Goal: Task Accomplishment & Management: Manage account settings

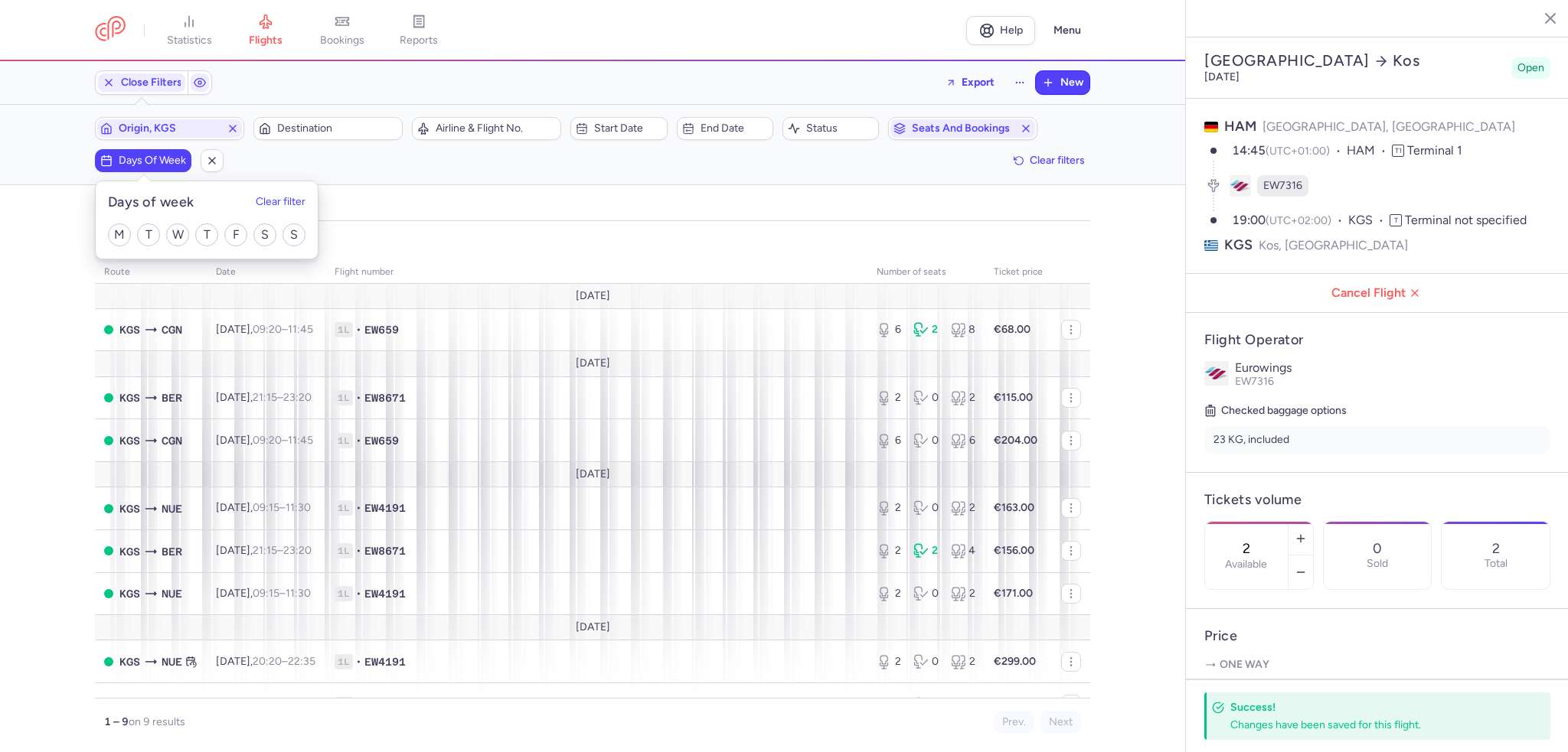
select select "days"
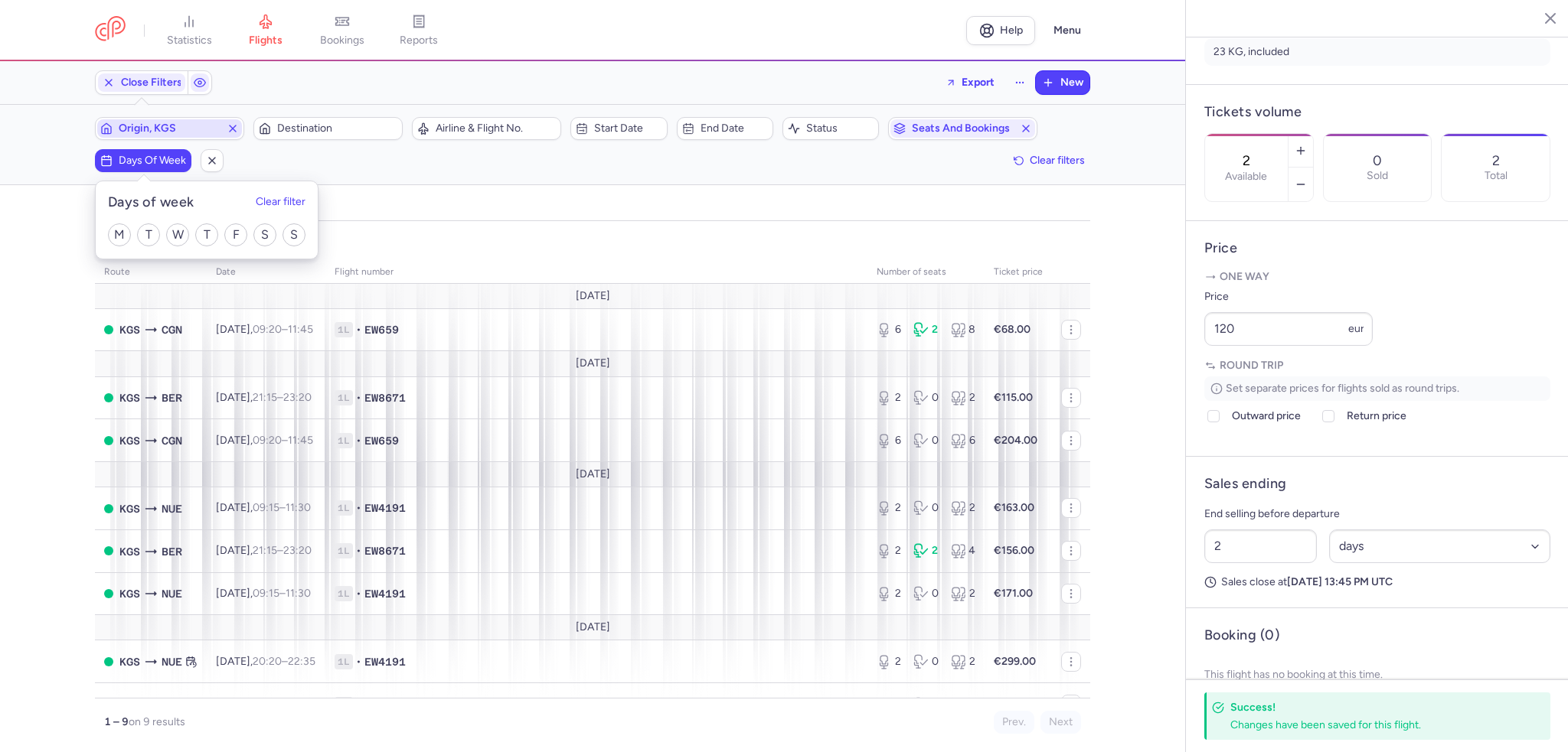
click at [234, 131] on icon "button" at bounding box center [232, 128] width 12 height 12
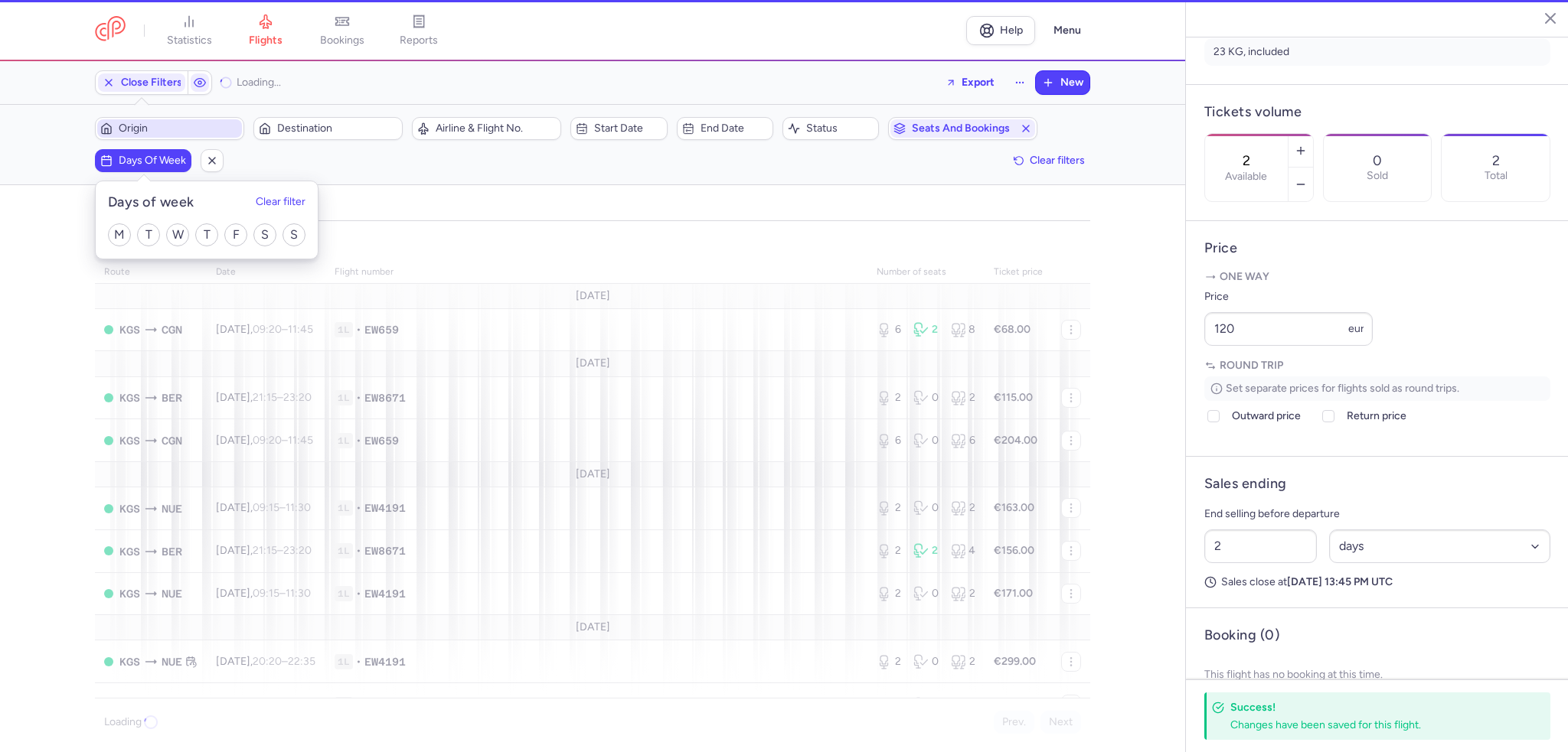
click at [159, 163] on span "Days of week" at bounding box center [153, 160] width 68 height 12
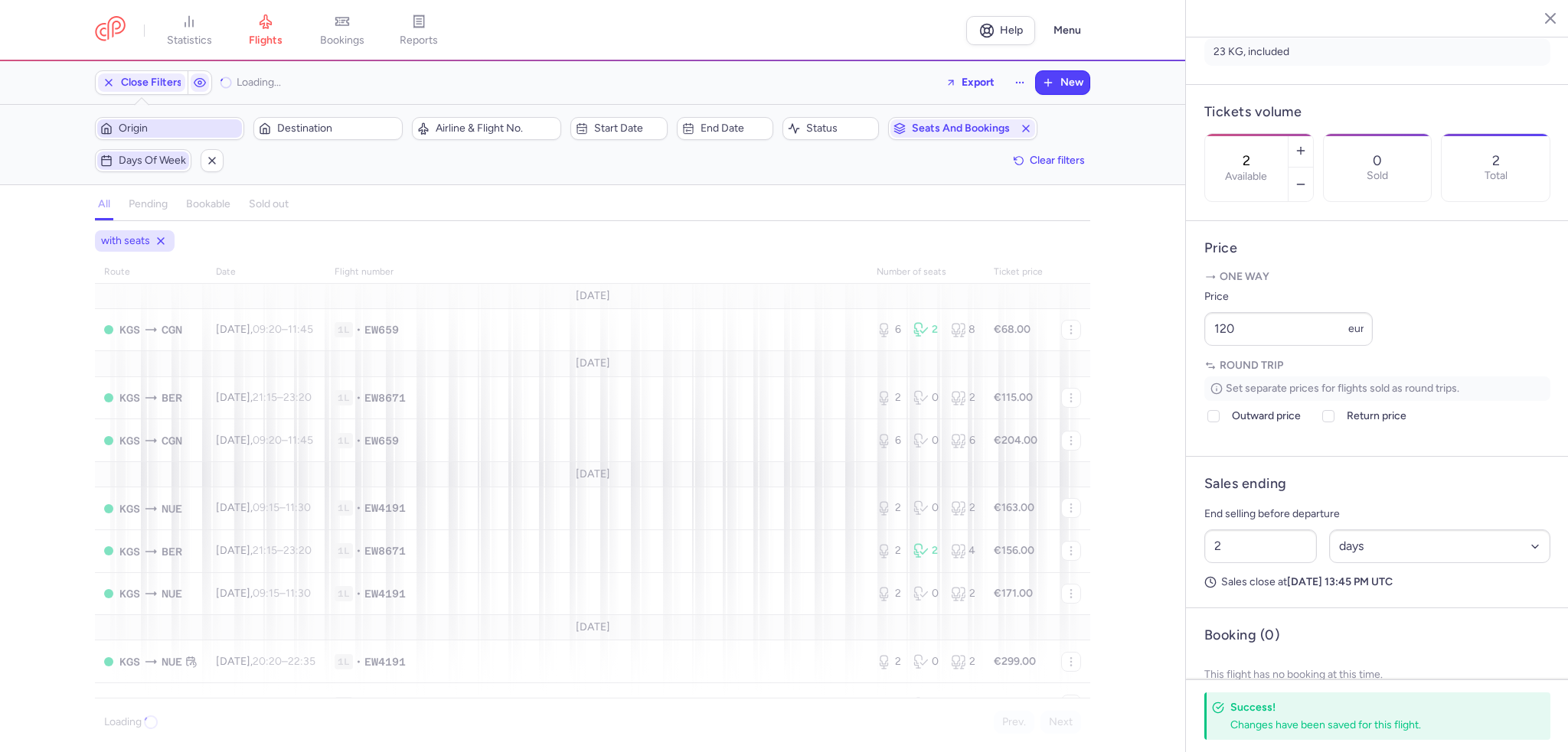
click at [153, 162] on span "Days of week" at bounding box center [153, 160] width 68 height 12
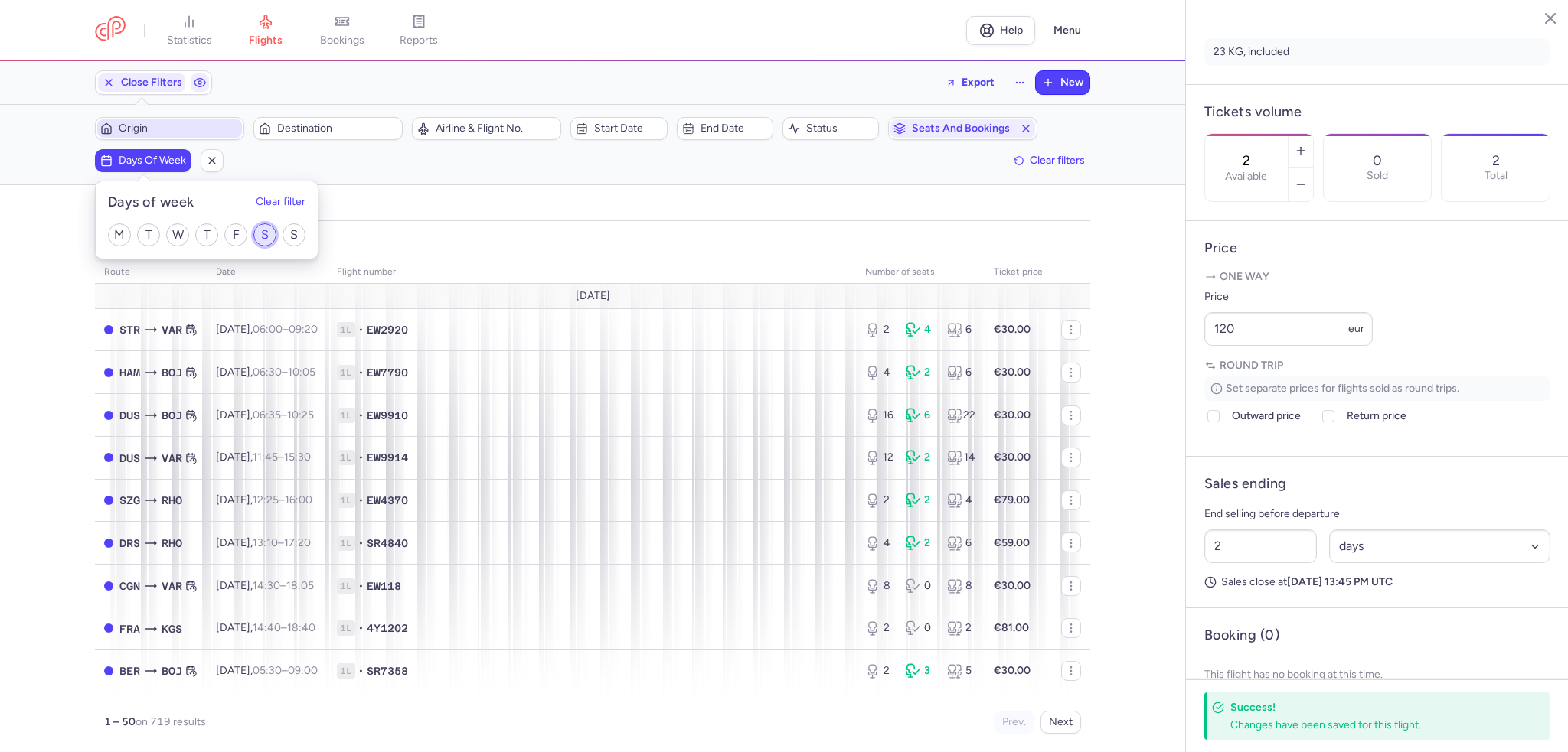
click at [263, 236] on input "S" at bounding box center [264, 235] width 23 height 23
checkbox input "true"
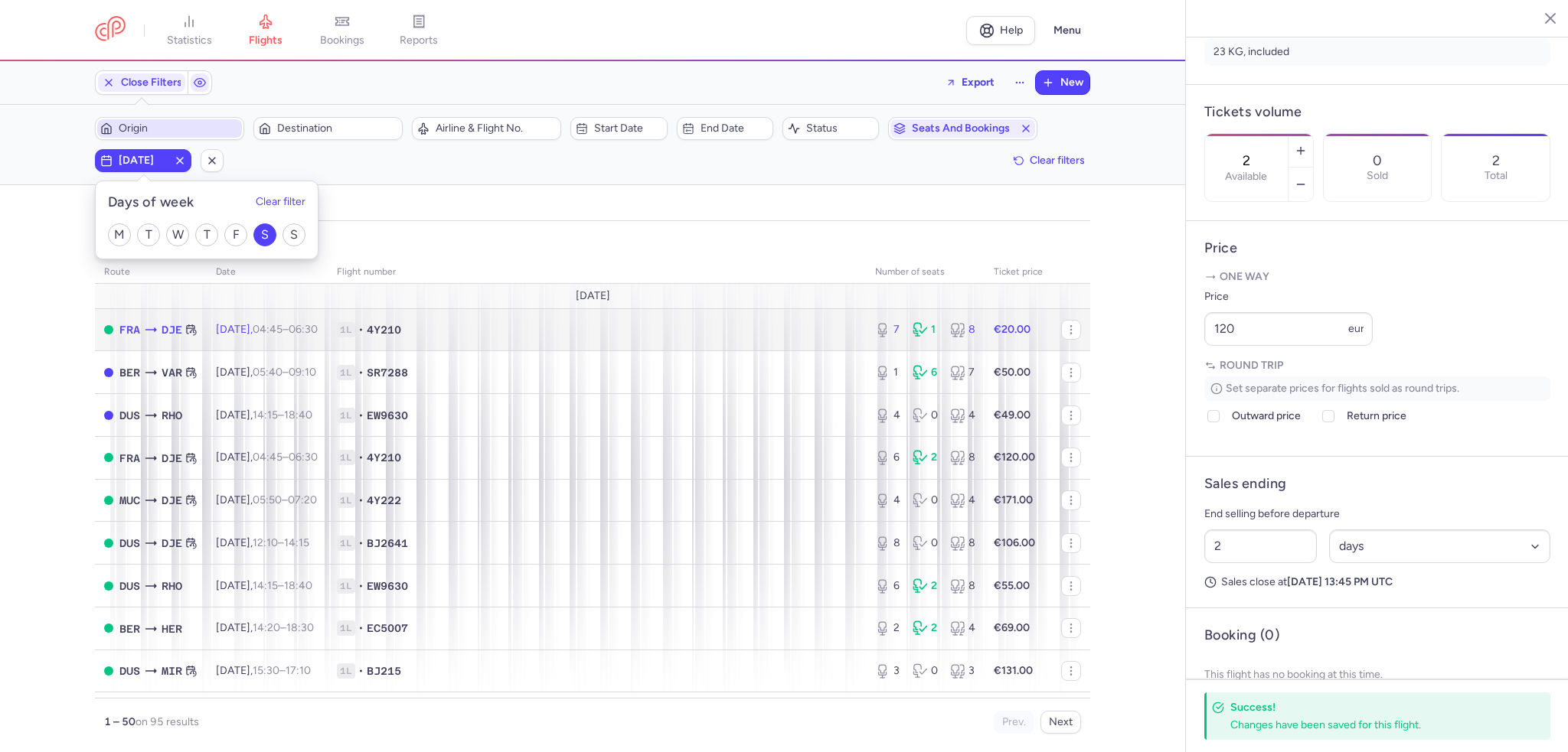
click at [355, 333] on span "1L" at bounding box center [346, 329] width 18 height 16
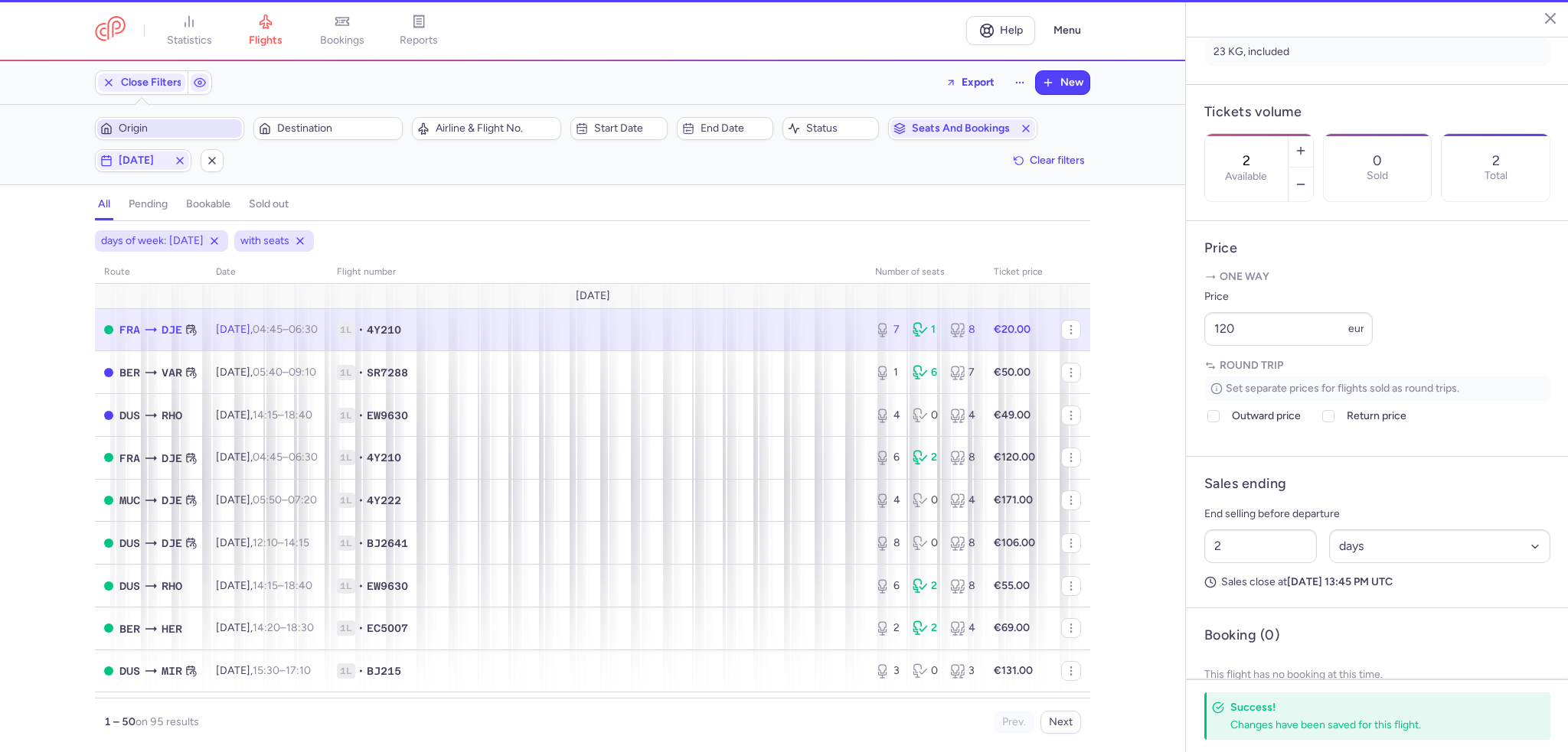
type input "7"
type input "37"
select select "hours"
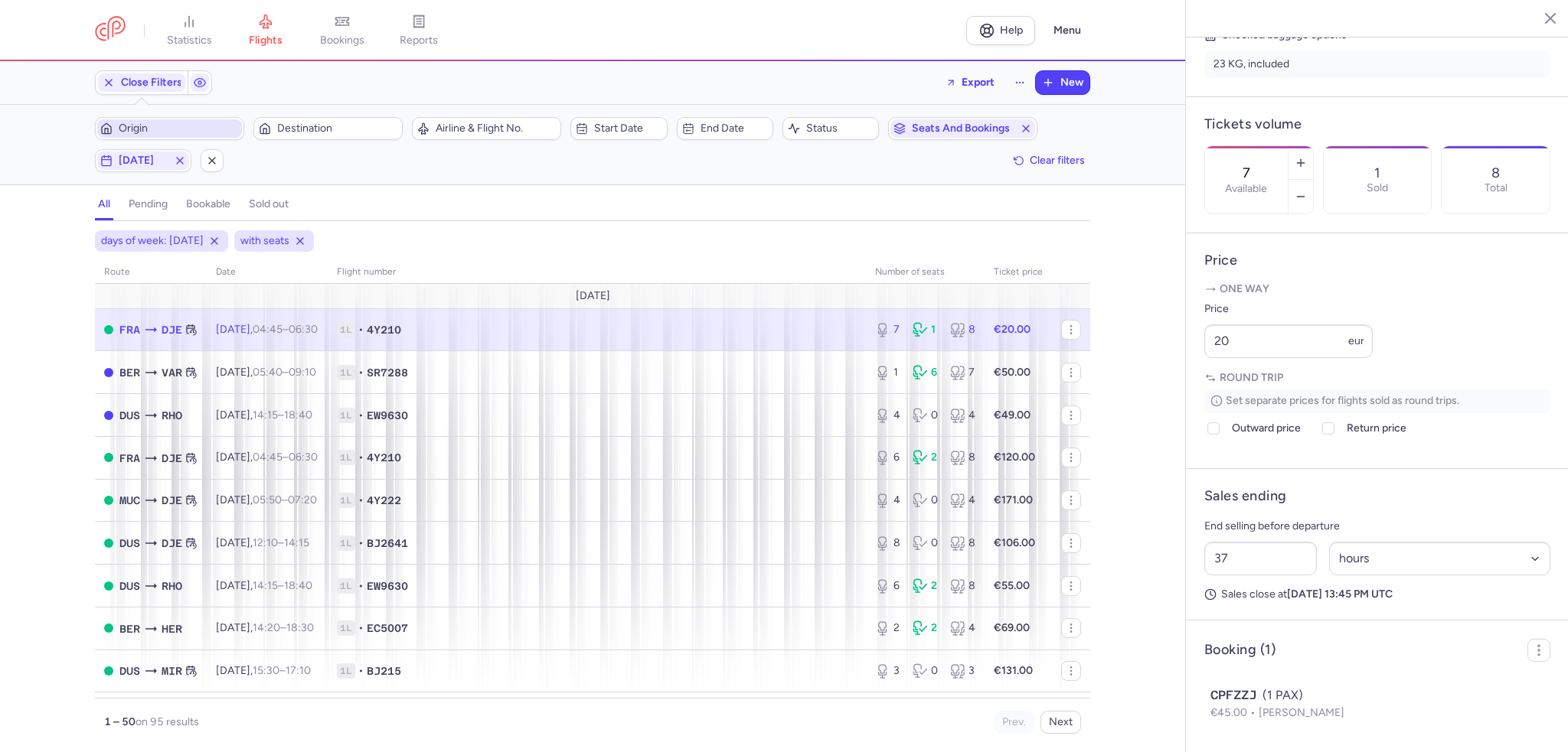
click at [984, 338] on td "1L • 4Y210" at bounding box center [1018, 329] width 68 height 43
click at [131, 162] on span "[DATE]" at bounding box center [143, 160] width 49 height 12
click at [258, 233] on input "S" at bounding box center [264, 235] width 23 height 23
checkbox input "false"
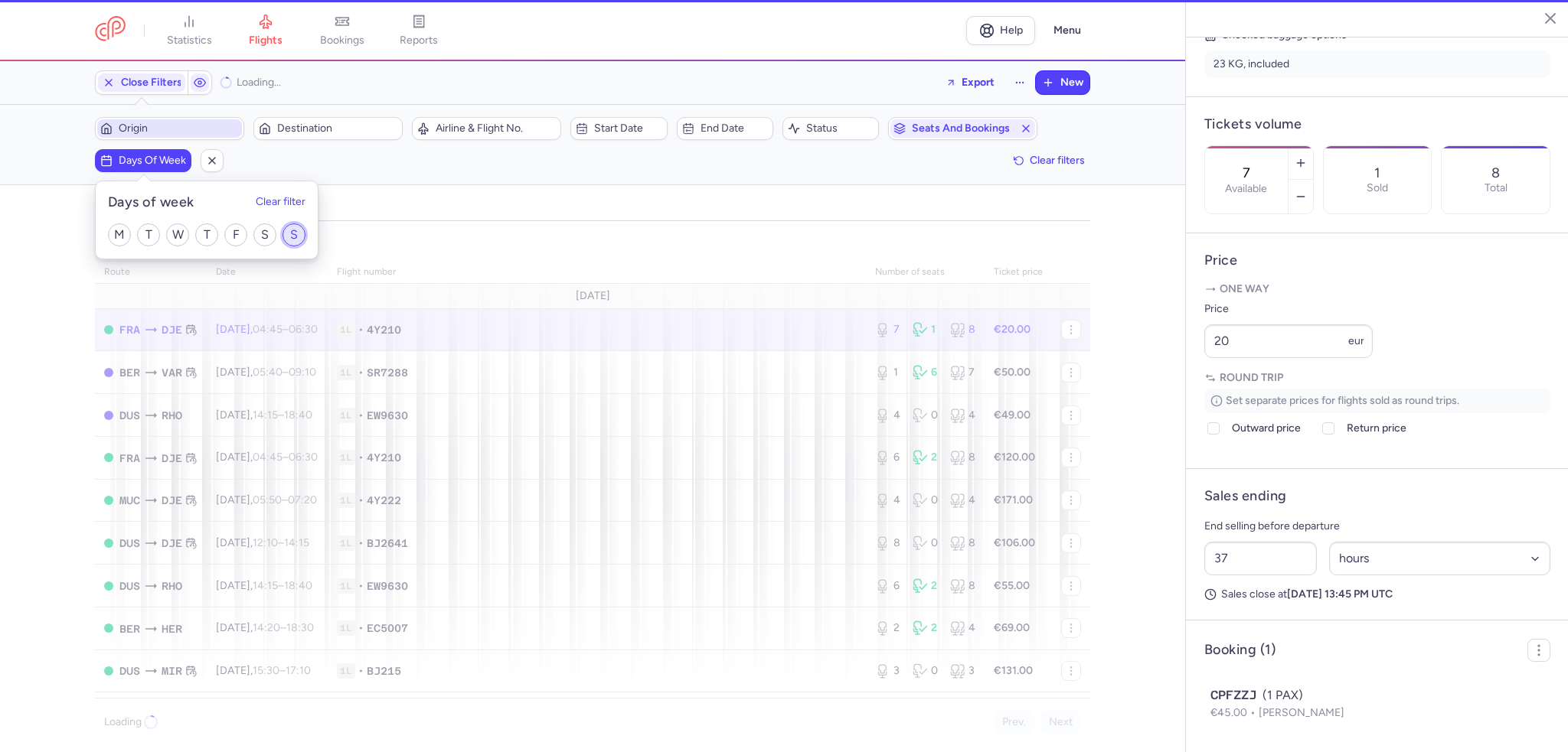
click at [297, 229] on input "S" at bounding box center [293, 235] width 23 height 23
checkbox input "true"
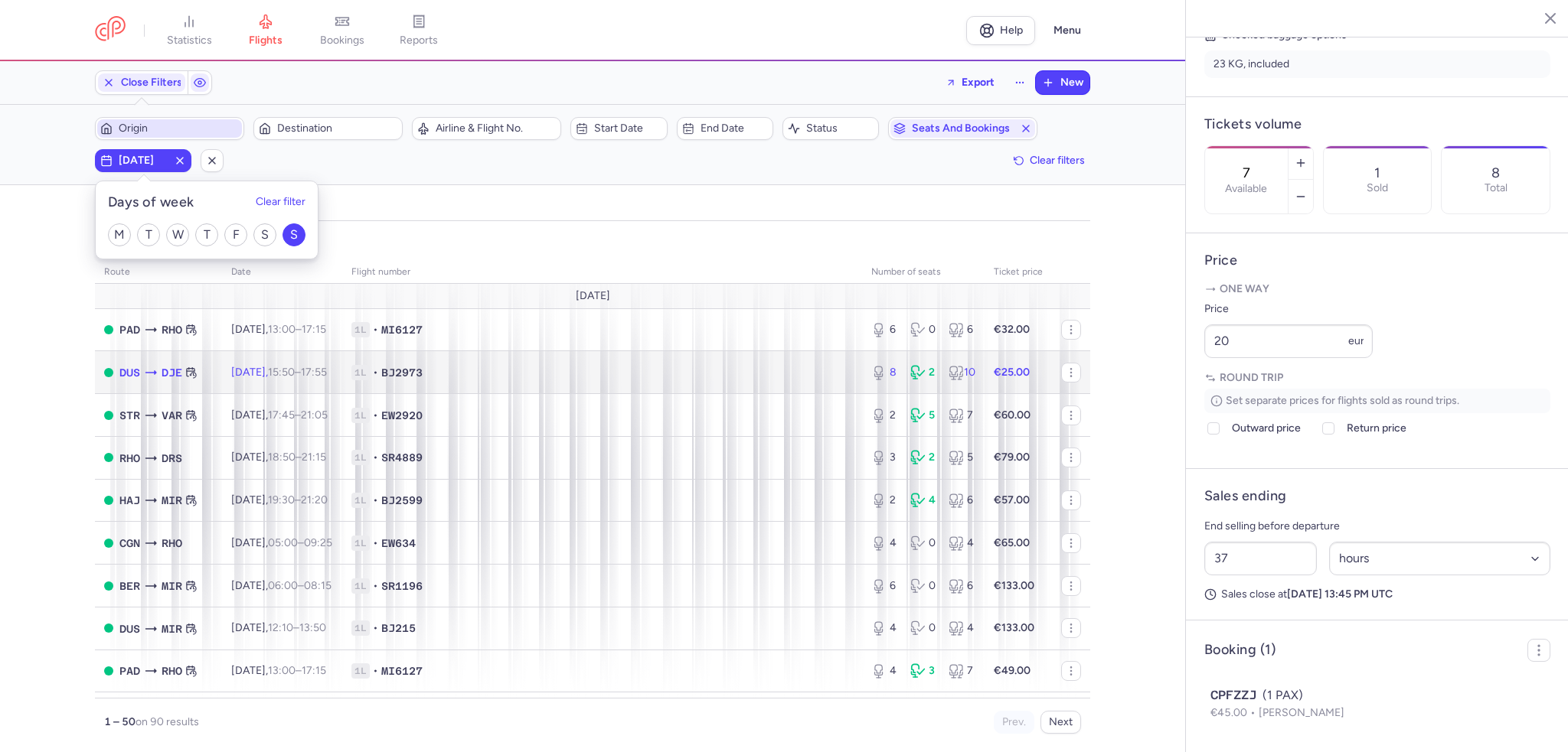
click at [310, 381] on td "[DATE] 15:50 – 17:55 +0" at bounding box center [282, 372] width 121 height 43
type input "8"
type input "49"
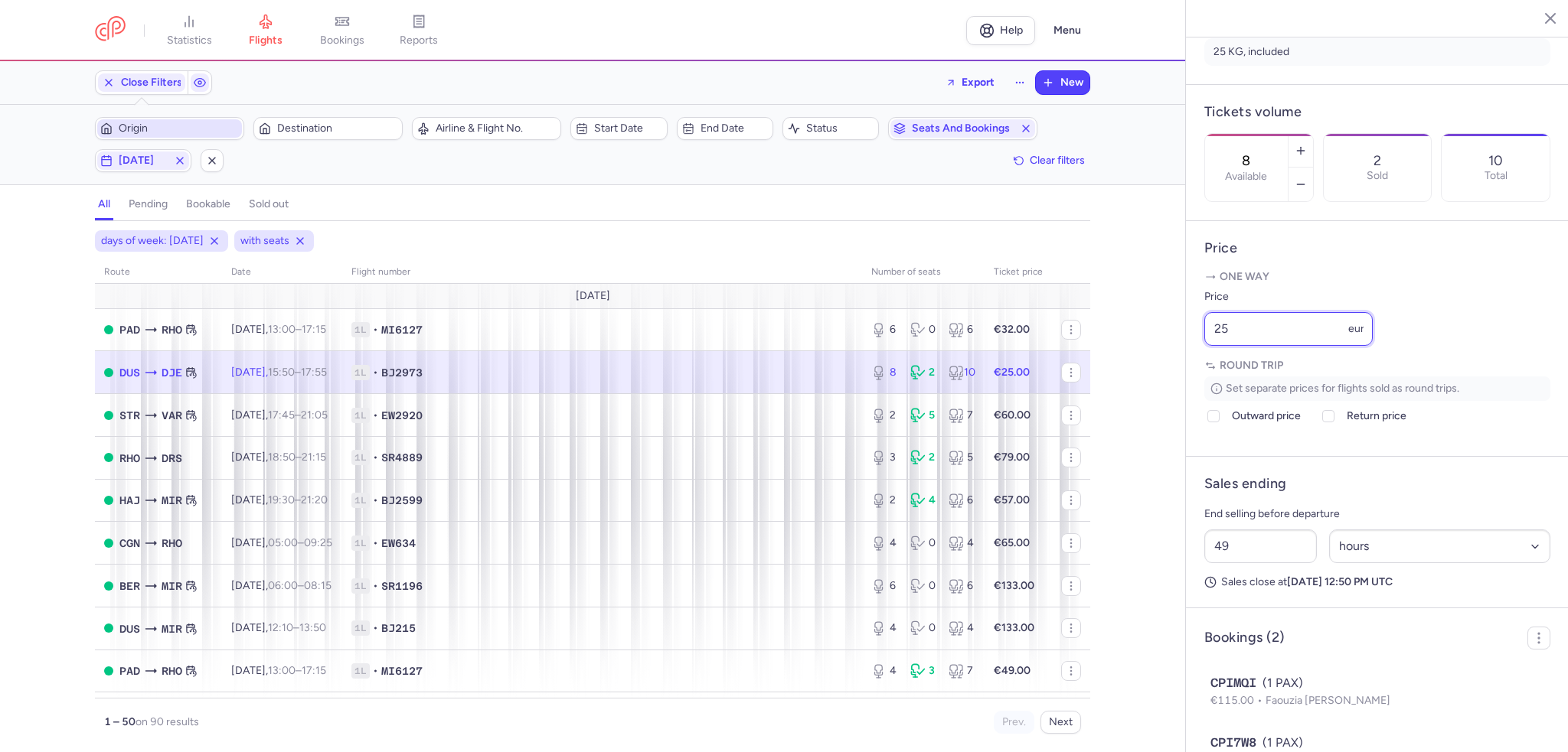
drag, startPoint x: 1237, startPoint y: 374, endPoint x: 1218, endPoint y: 375, distance: 19.0
click at [1218, 346] on input "25" at bounding box center [1289, 329] width 168 height 34
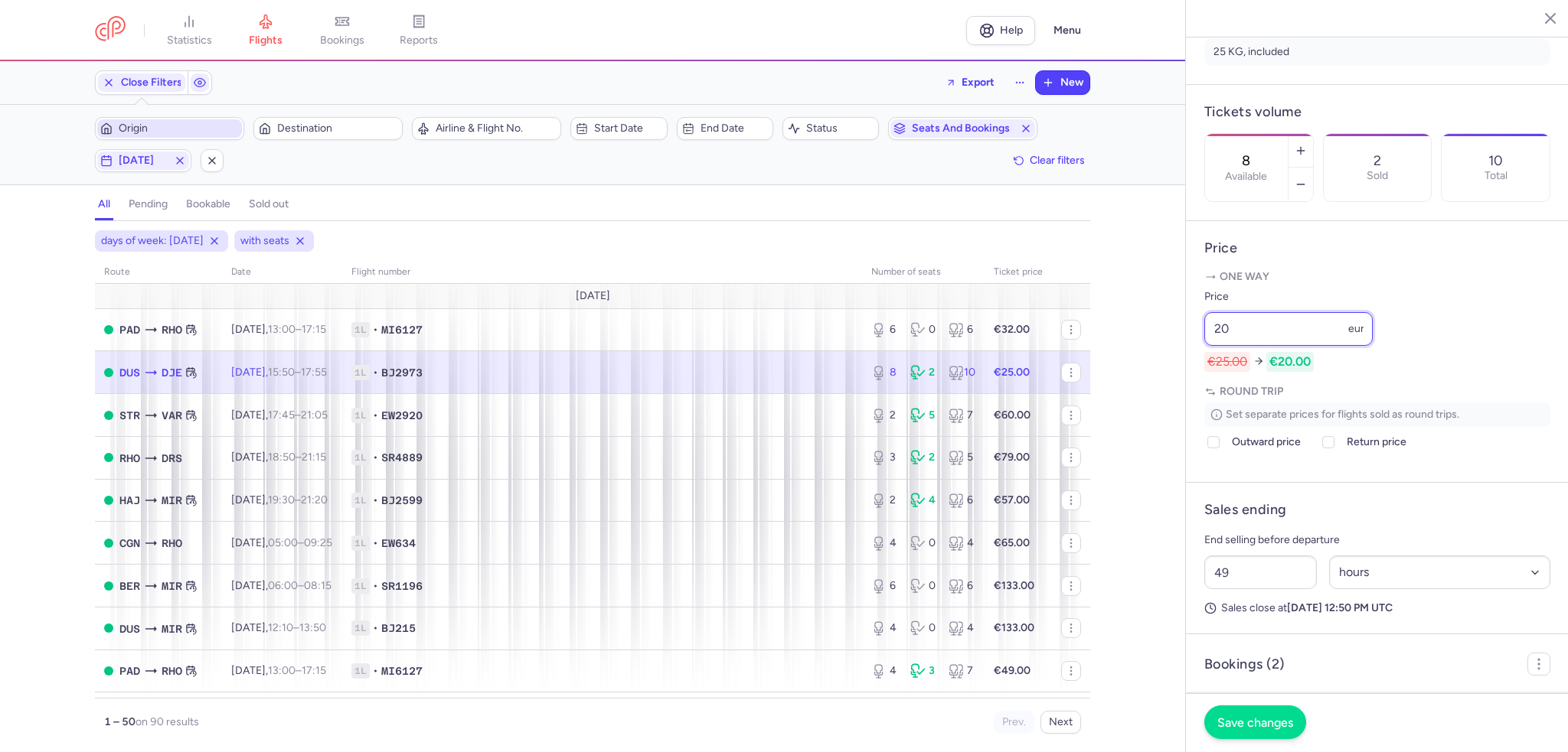
type input "20"
click at [1260, 721] on span "Save changes" at bounding box center [1255, 722] width 76 height 14
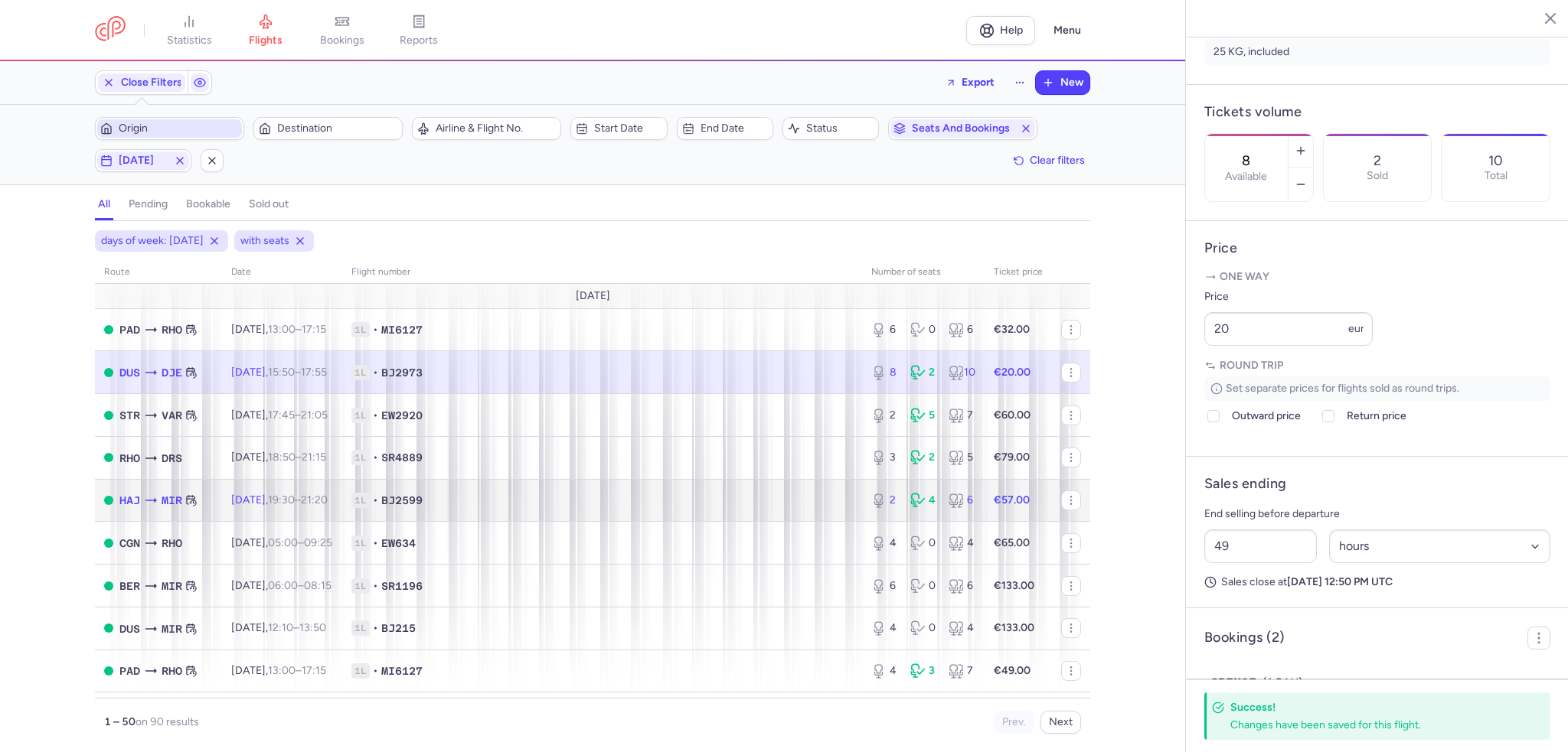
click at [563, 503] on span "1L • BJ2599" at bounding box center [602, 500] width 501 height 16
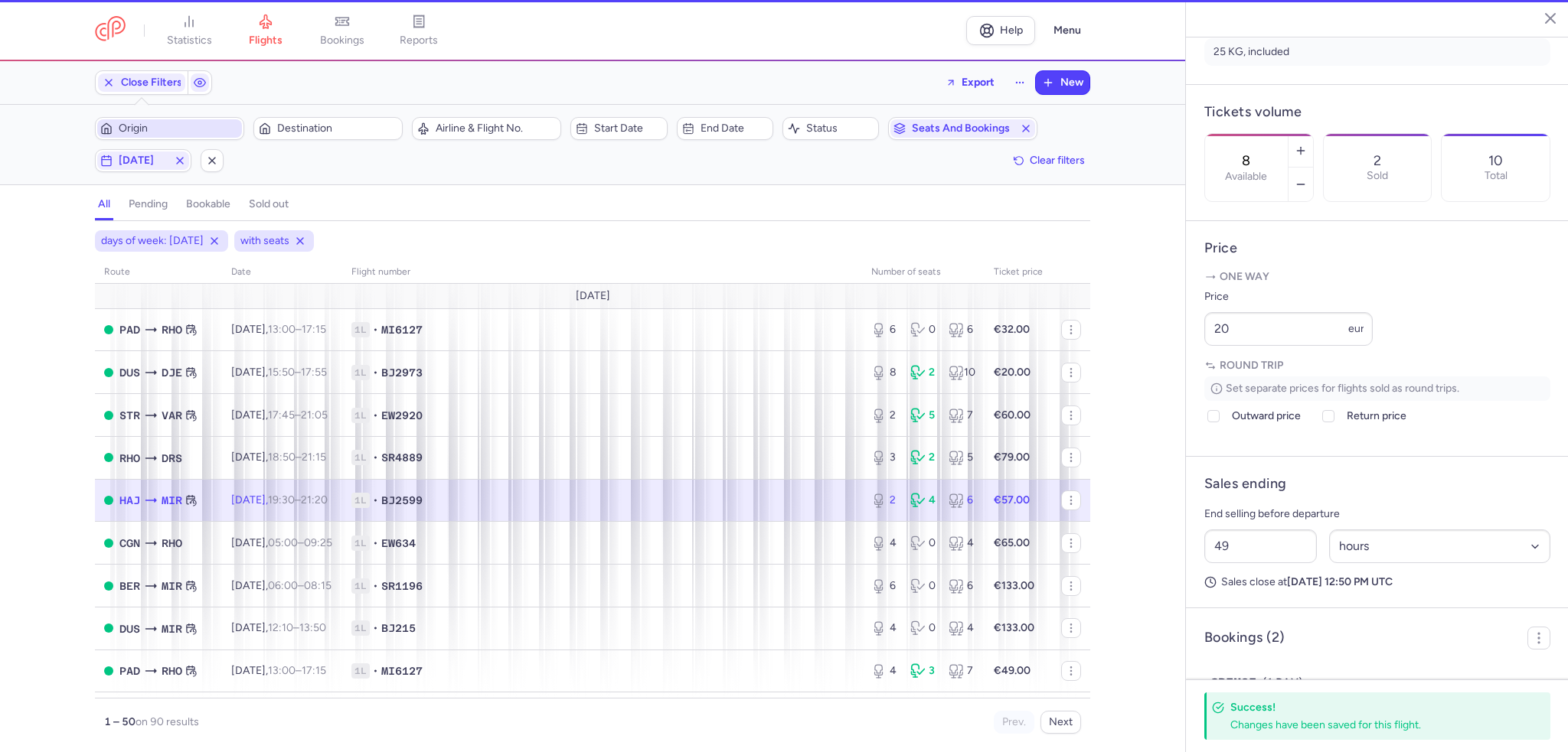
type input "2"
type input "53"
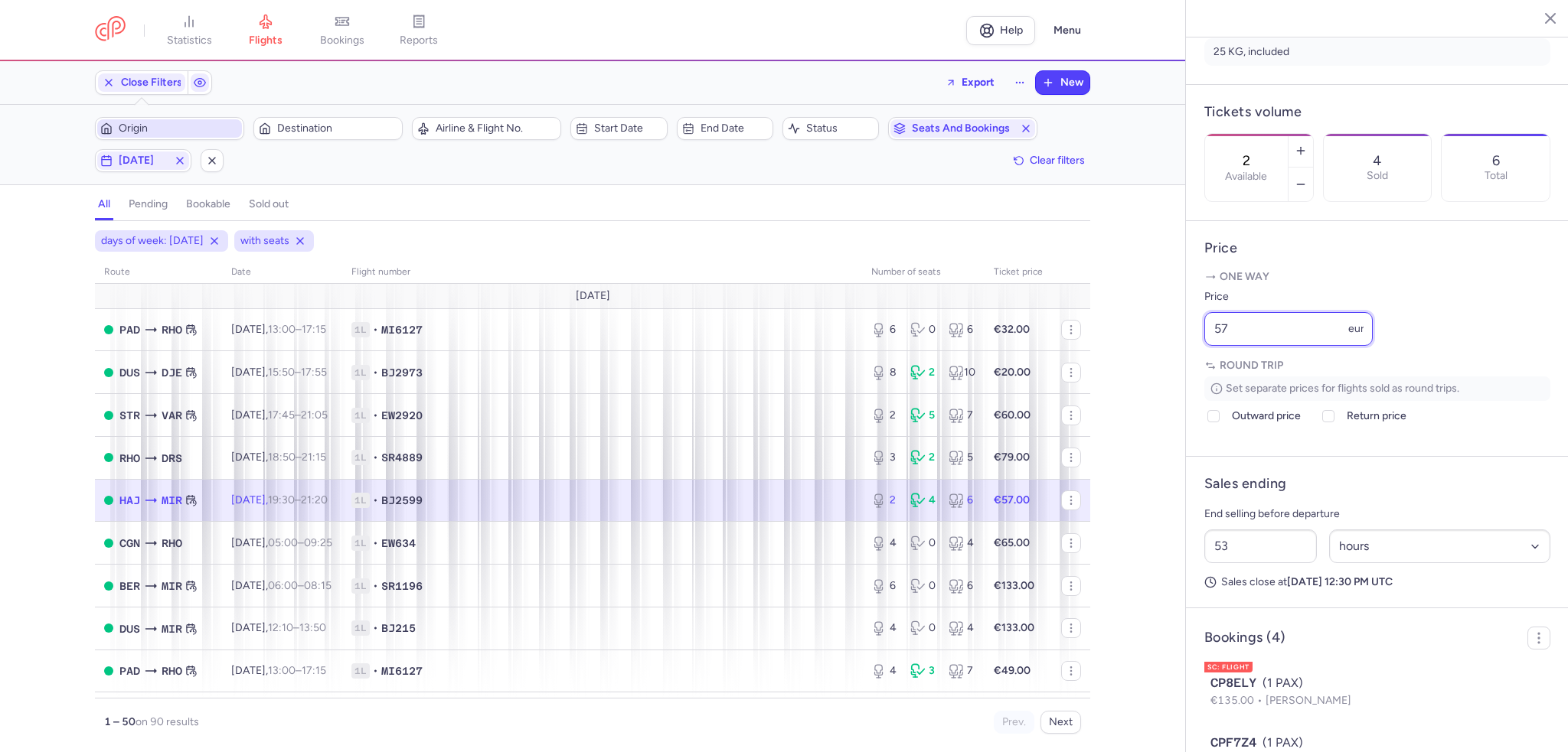
drag, startPoint x: 1254, startPoint y: 367, endPoint x: 1139, endPoint y: 362, distance: 115.1
click at [1139, 362] on div "statistics flights bookings reports Help Menu Close Filters Export New Filters …" at bounding box center [784, 376] width 1568 height 752
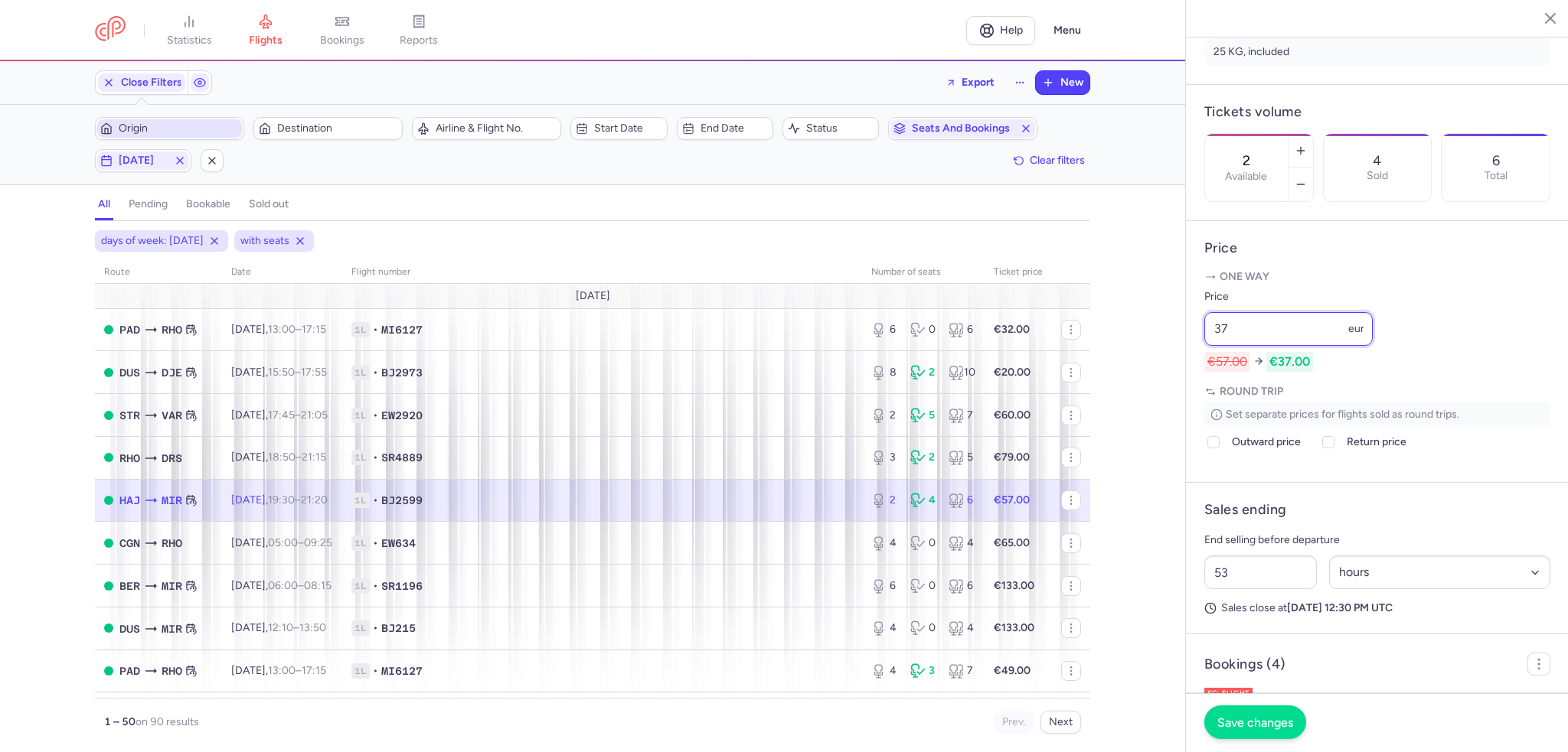
type input "37"
click at [1245, 713] on button "Save changes" at bounding box center [1255, 722] width 101 height 34
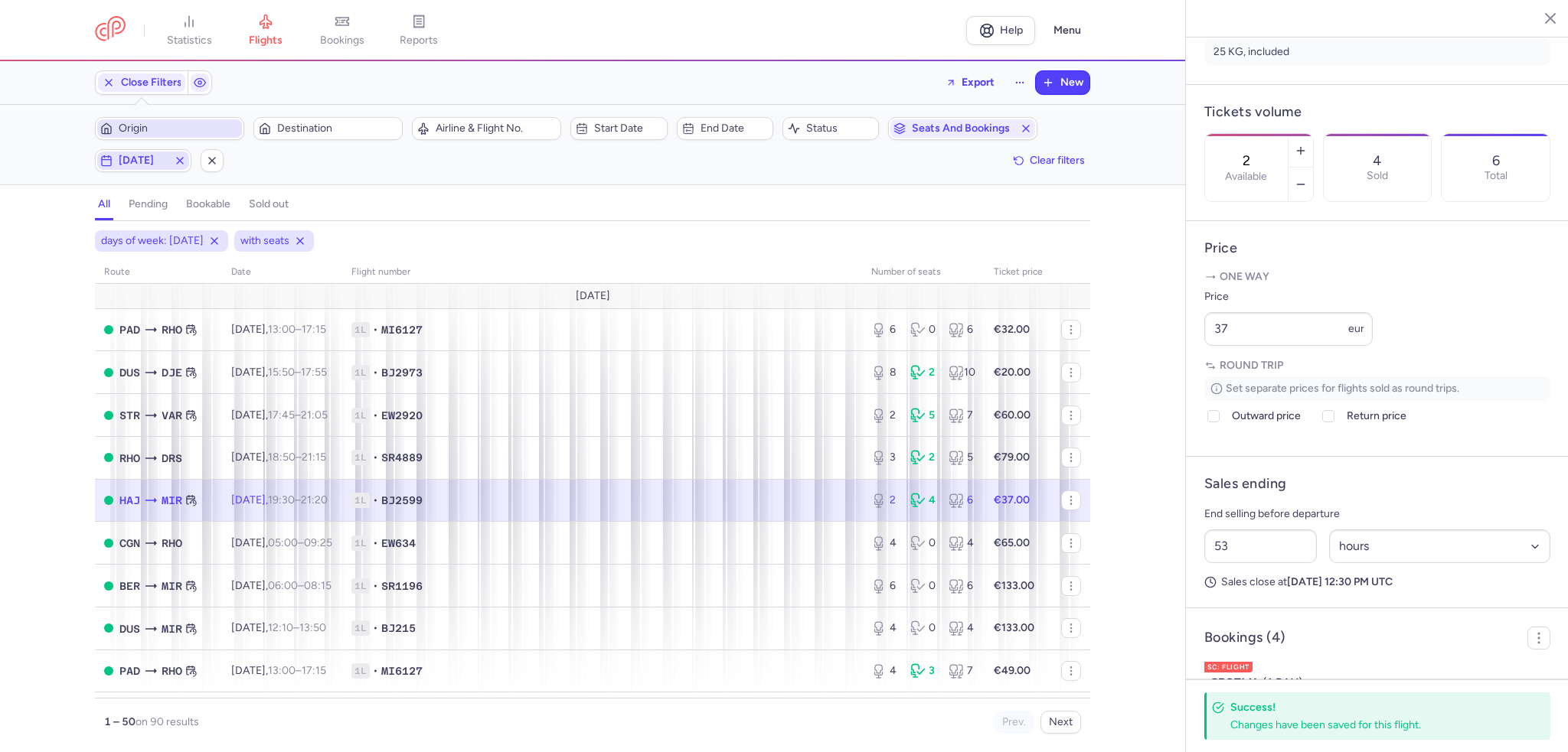
click at [157, 155] on span "[DATE]" at bounding box center [143, 160] width 49 height 12
click at [300, 235] on input "S" at bounding box center [293, 235] width 23 height 23
checkbox input "false"
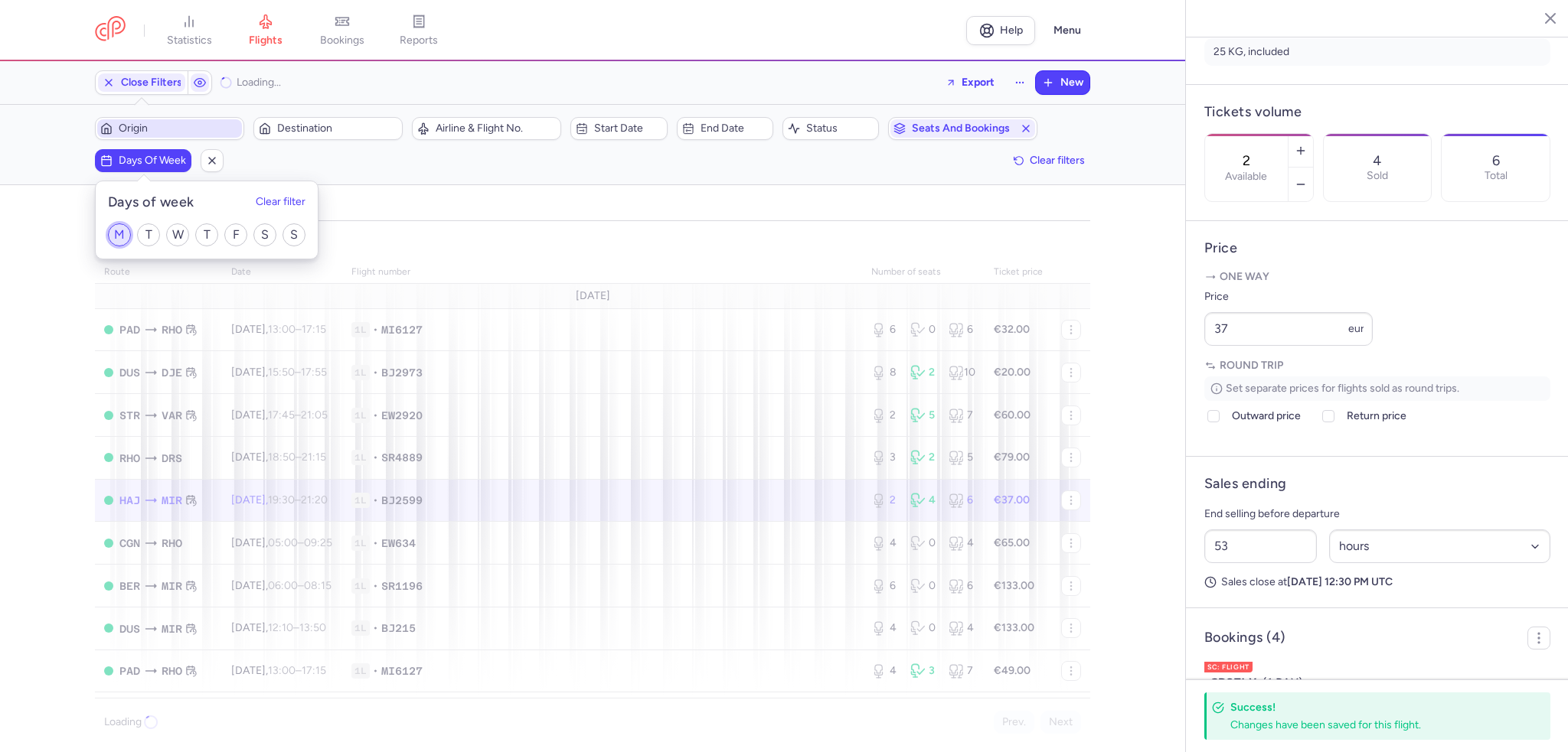
click at [120, 241] on input "M" at bounding box center [119, 235] width 23 height 23
checkbox input "true"
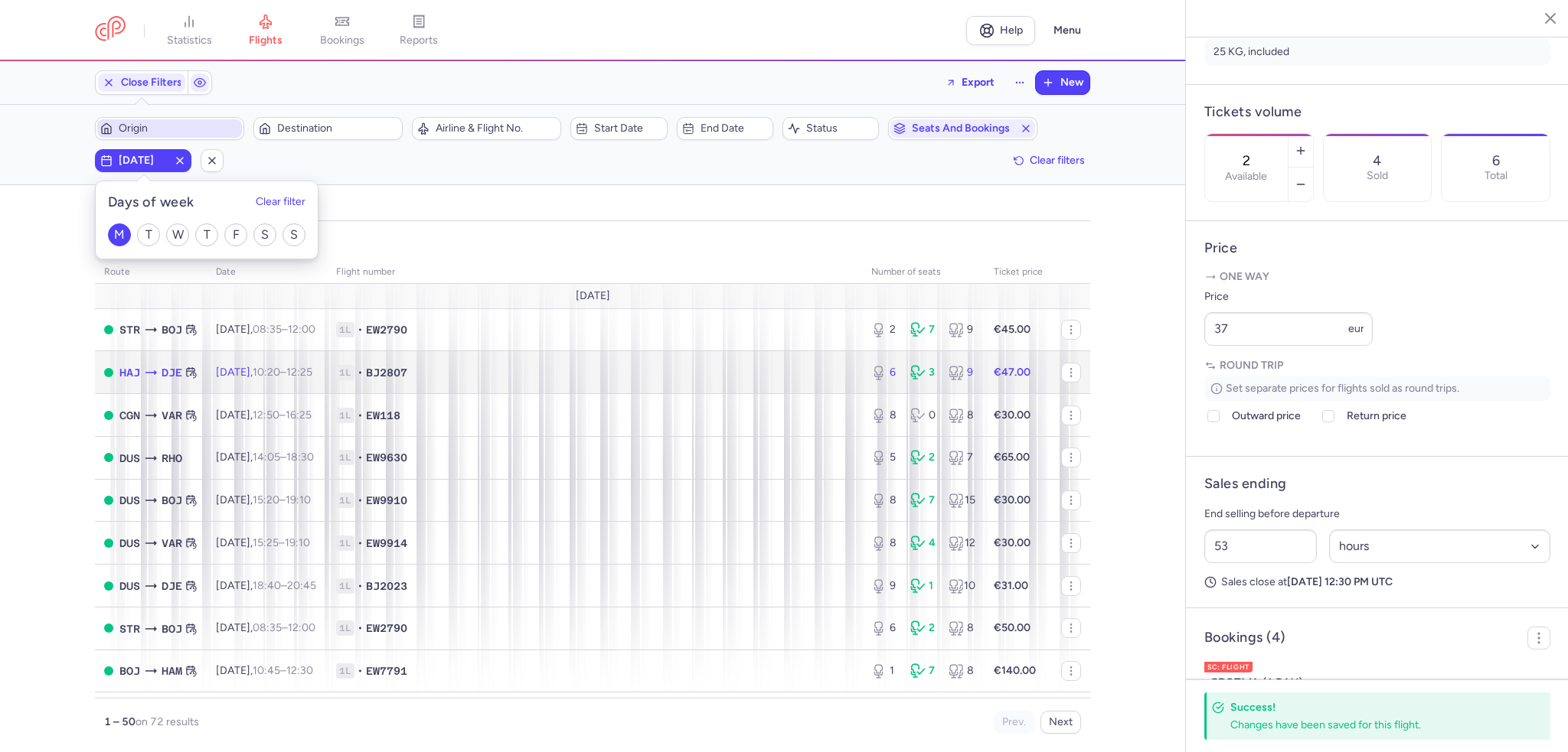
click at [407, 381] on span "BJ2807" at bounding box center [386, 372] width 41 height 16
type input "6"
type input "68"
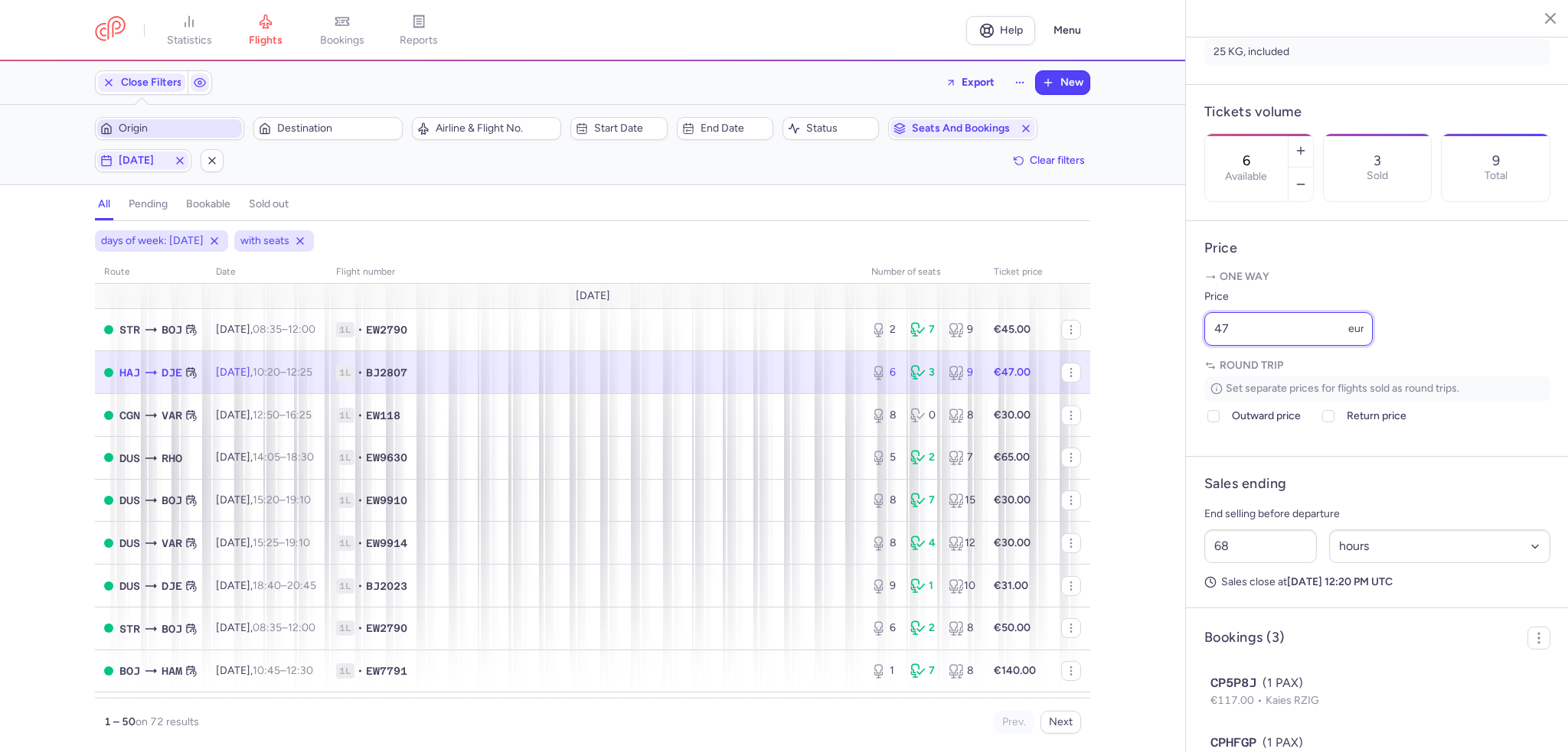
drag, startPoint x: 1240, startPoint y: 385, endPoint x: 1176, endPoint y: 371, distance: 65.5
click at [1176, 371] on div "statistics flights bookings reports Help Menu Close Filters Export New Filters …" at bounding box center [784, 376] width 1568 height 752
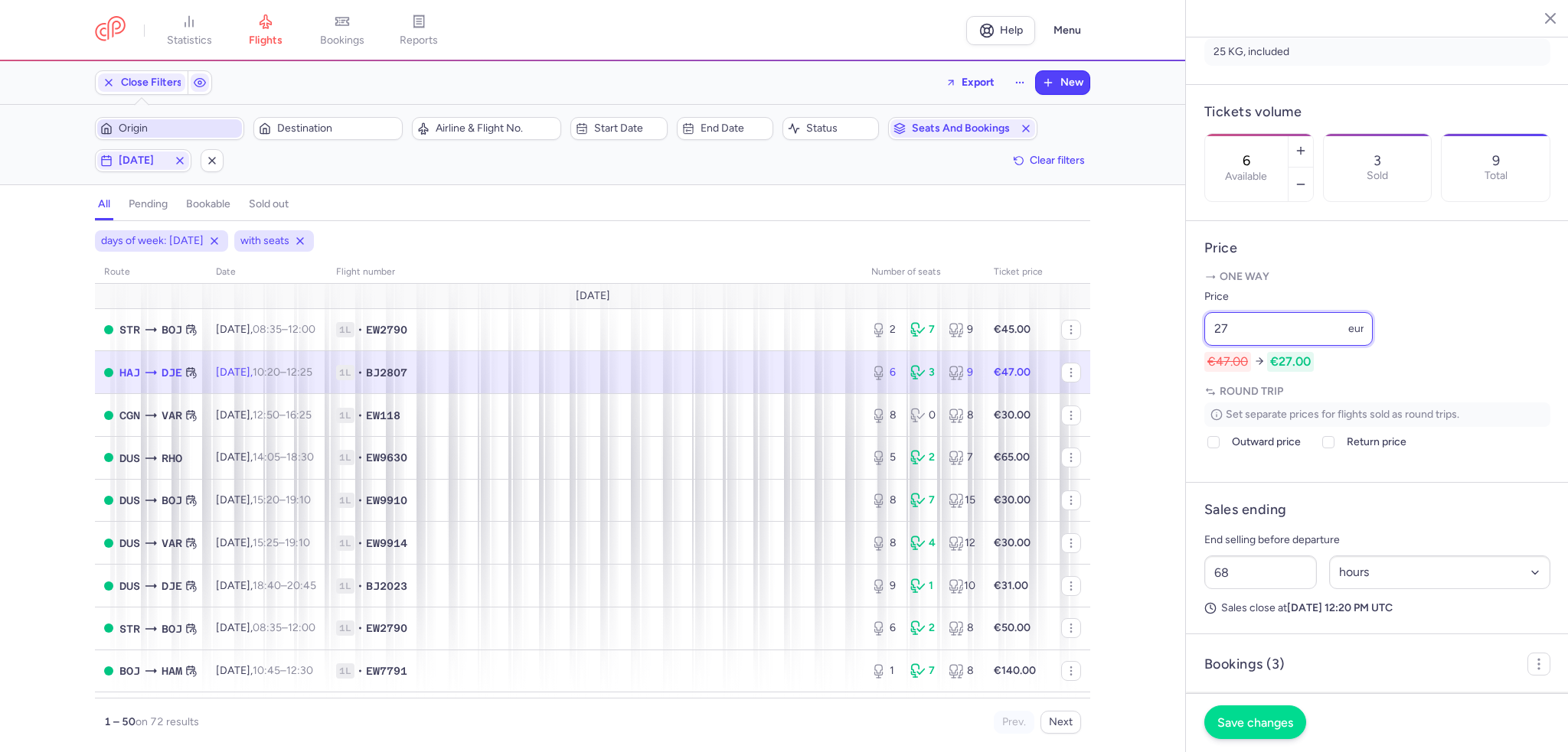
type input "27"
click at [1258, 717] on span "Save changes" at bounding box center [1255, 722] width 76 height 14
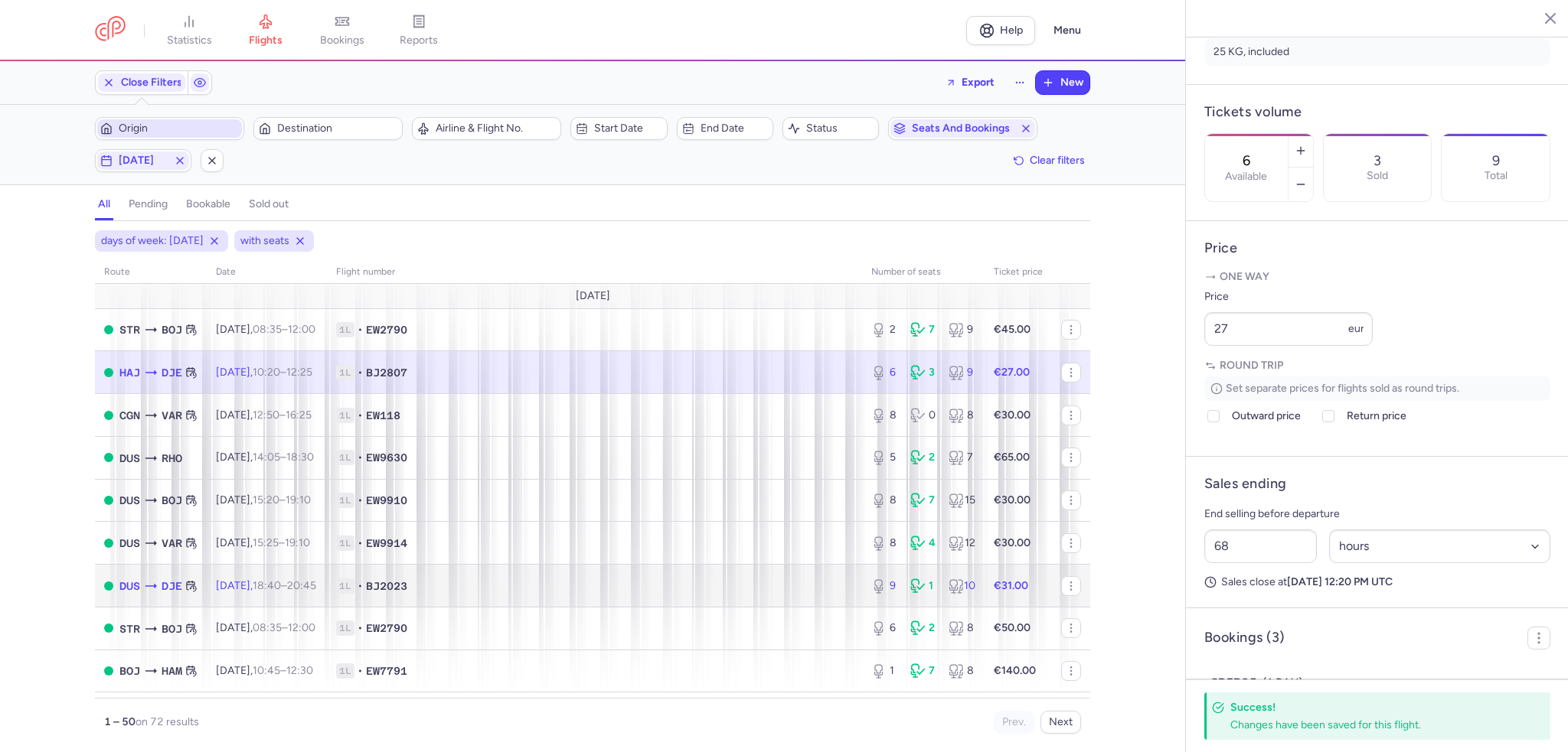
click at [491, 585] on span "1L • BJ2023" at bounding box center [595, 586] width 517 height 16
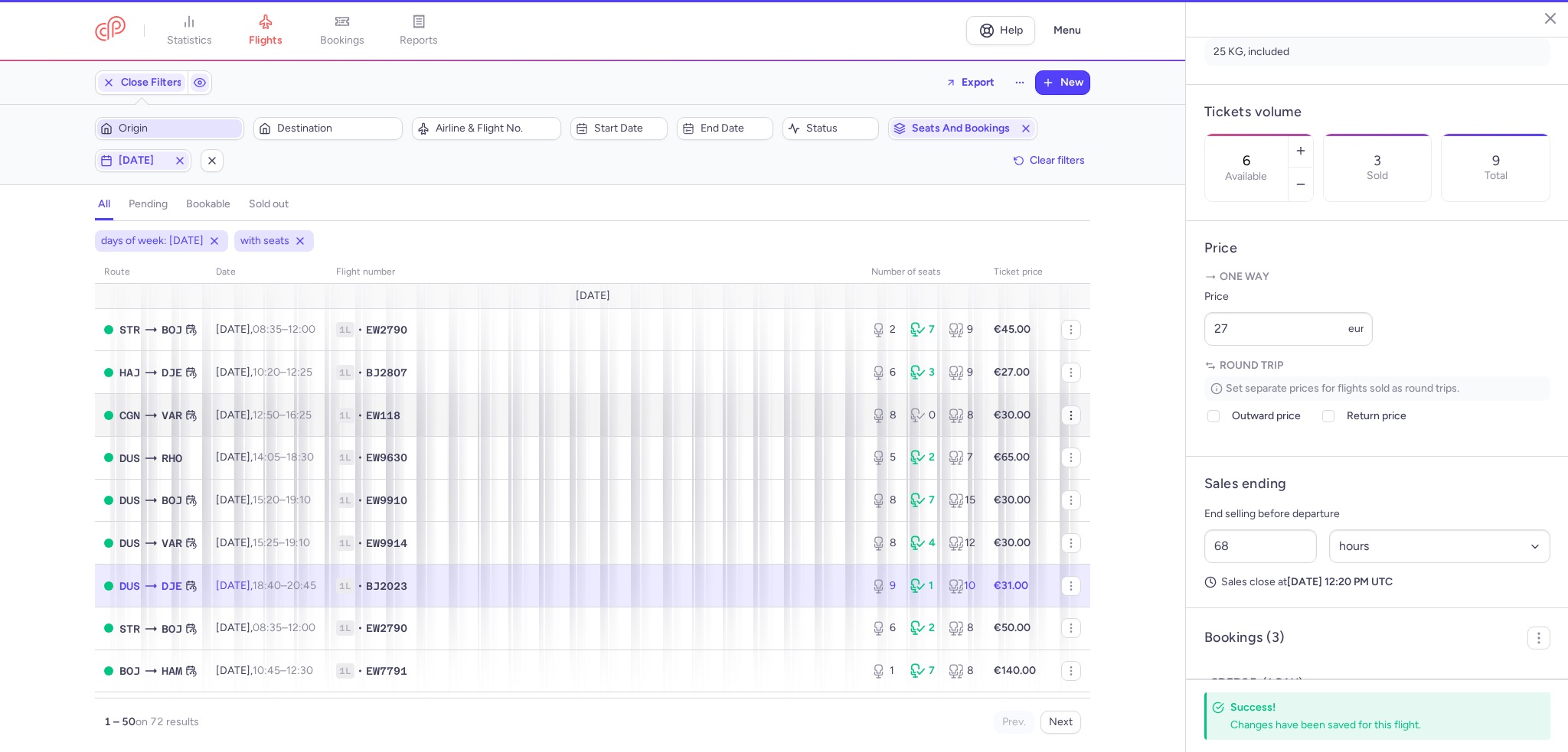
type input "9"
type input "76"
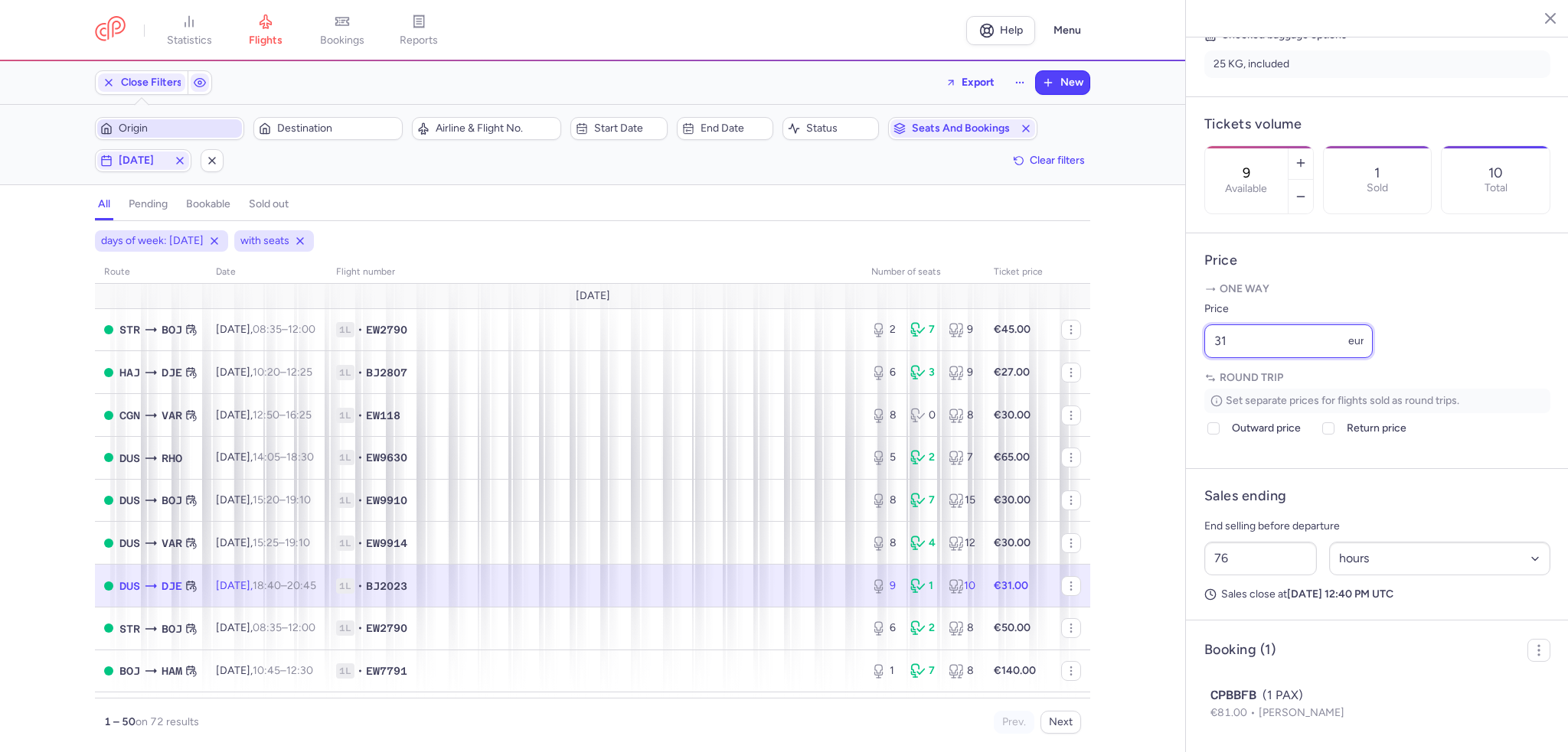
drag, startPoint x: 1237, startPoint y: 367, endPoint x: 1166, endPoint y: 363, distance: 71.1
click at [1166, 363] on div "statistics flights bookings reports Help Menu Close Filters Export New Filters …" at bounding box center [784, 376] width 1568 height 752
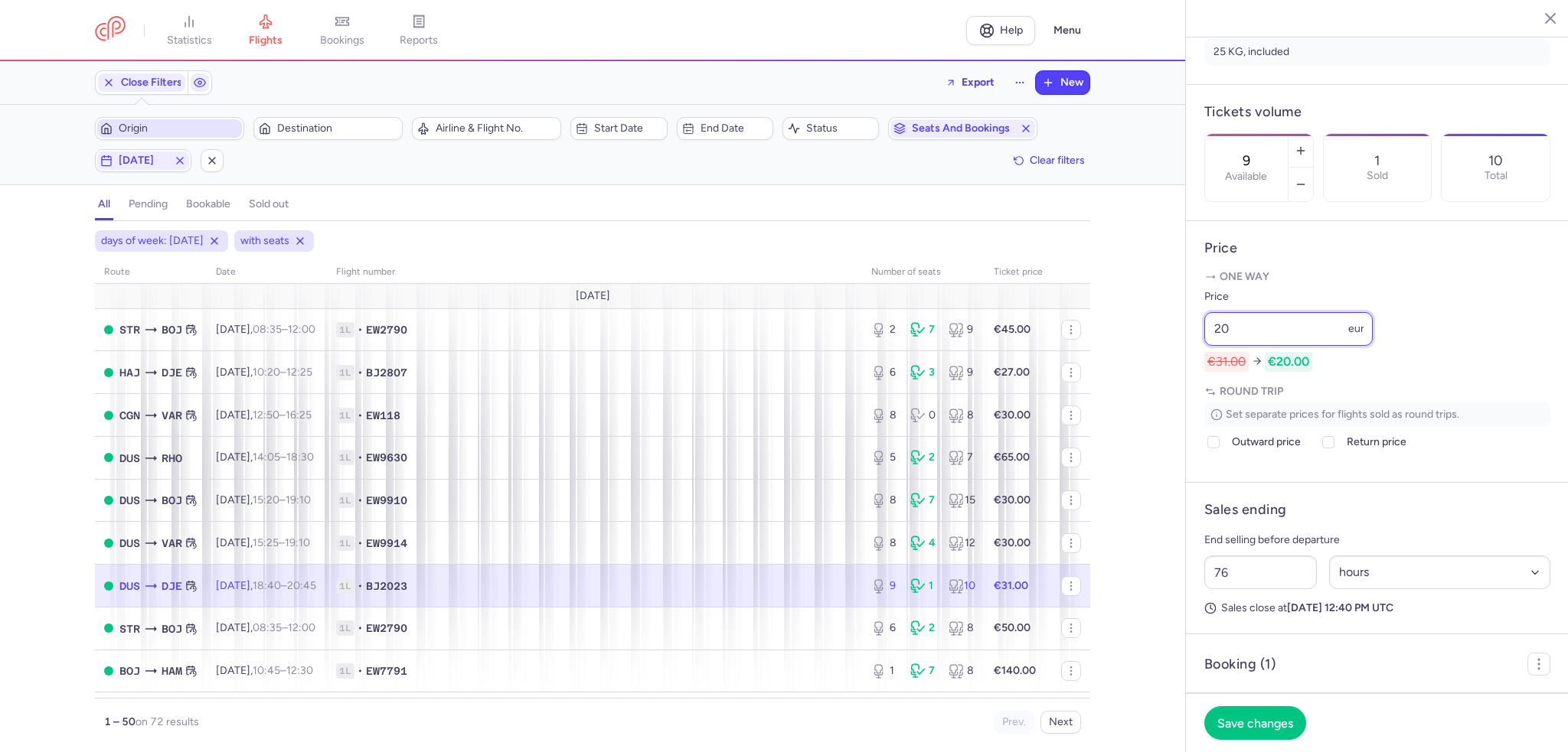
type input "20"
click at [1252, 751] on footer "Save changes" at bounding box center [1376, 722] width 383 height 59
click at [1258, 736] on button "Save changes" at bounding box center [1255, 722] width 101 height 34
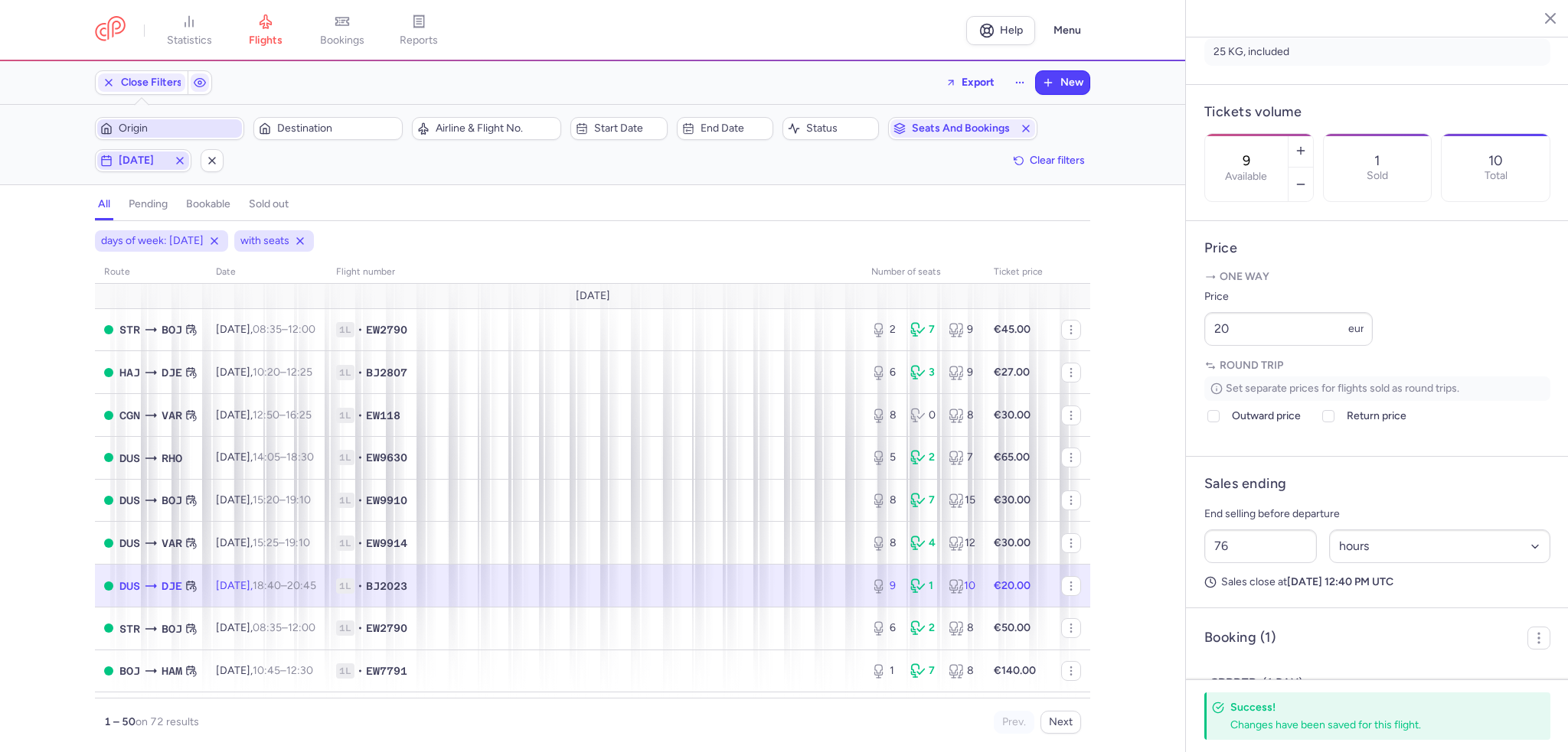
click at [107, 158] on icon "button" at bounding box center [106, 160] width 12 height 12
click at [117, 235] on input "M" at bounding box center [119, 235] width 23 height 23
checkbox input "false"
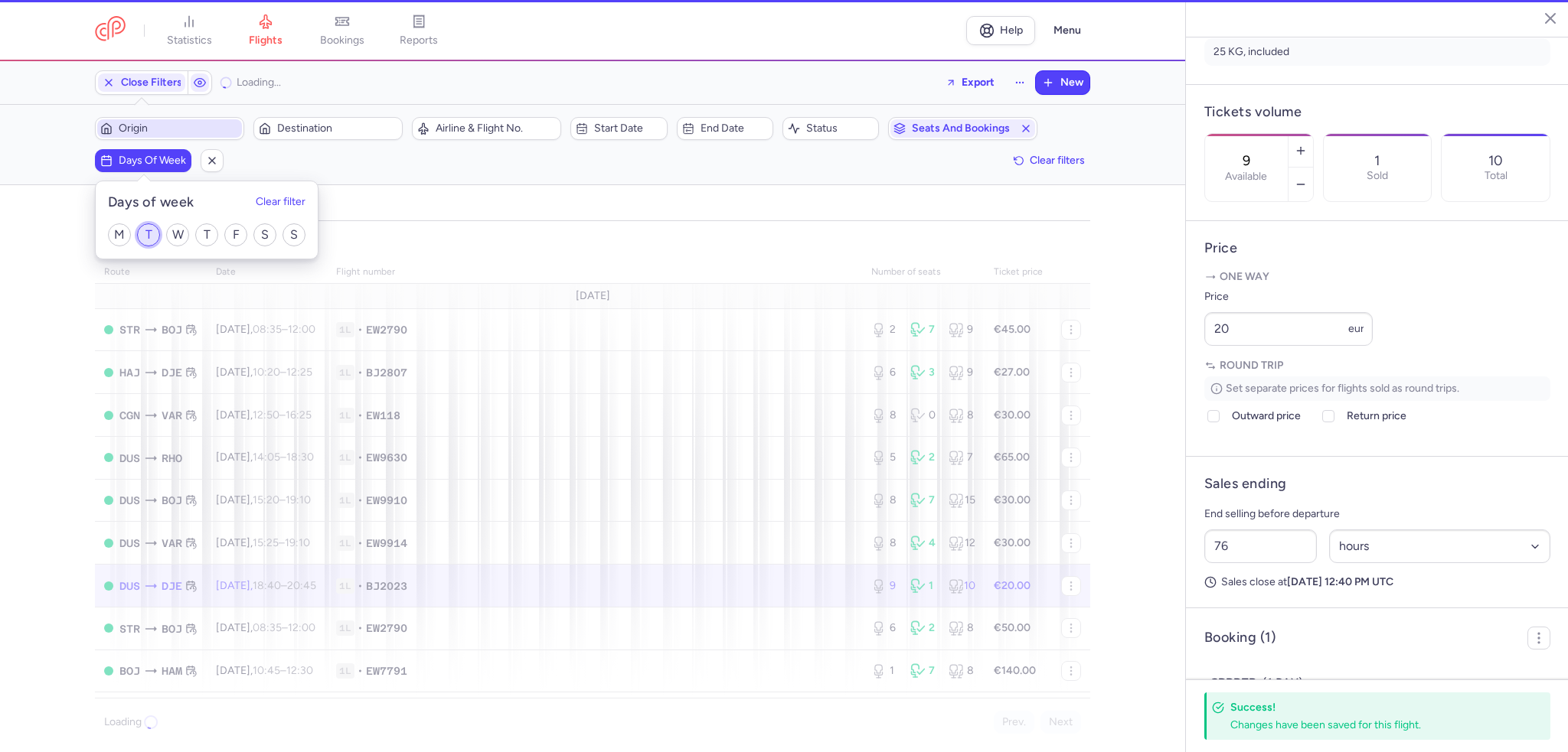
click at [150, 234] on input "T" at bounding box center [148, 235] width 23 height 23
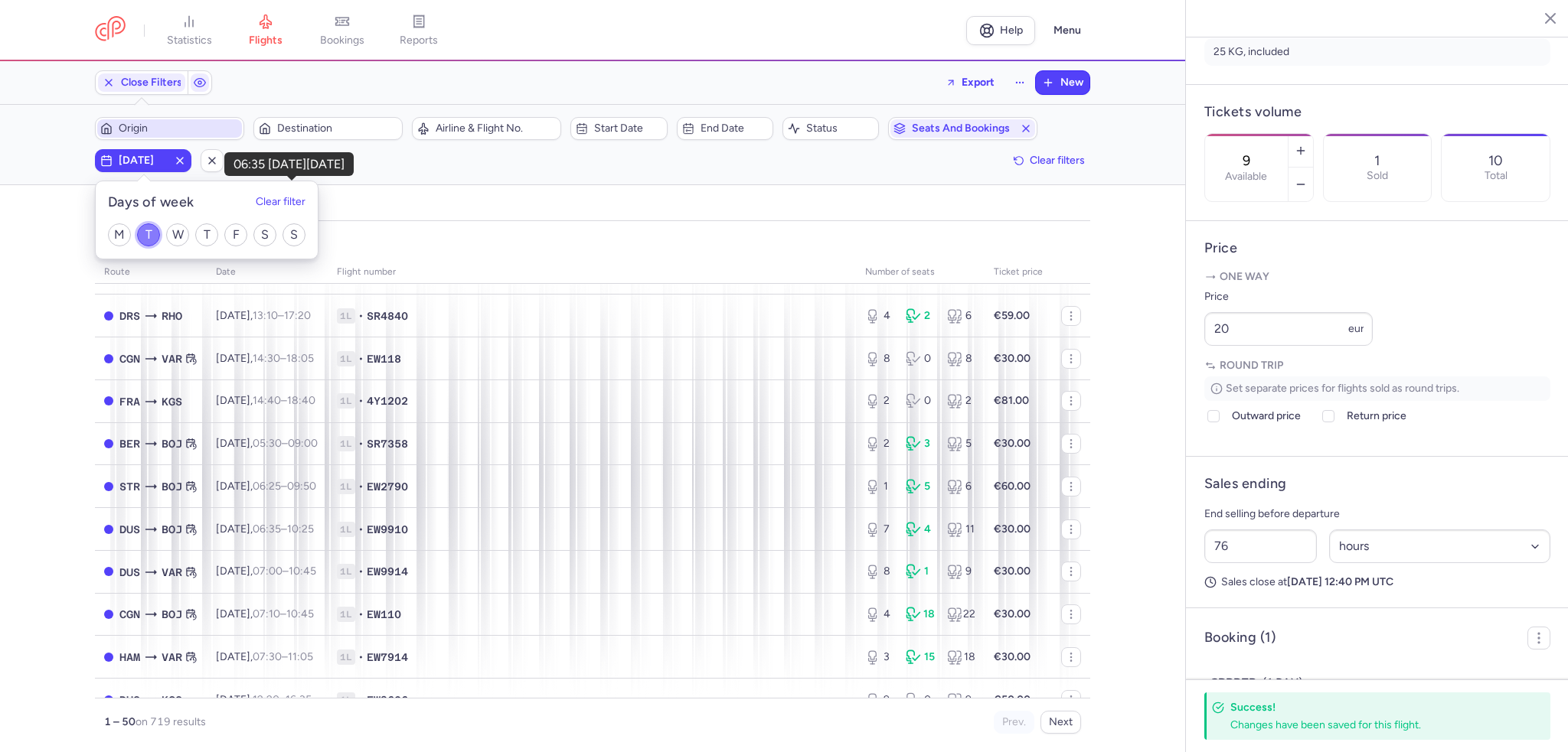
scroll to position [229, 0]
click at [153, 238] on input "T" at bounding box center [148, 235] width 23 height 23
click at [148, 235] on input "T" at bounding box center [148, 235] width 23 height 23
checkbox input "true"
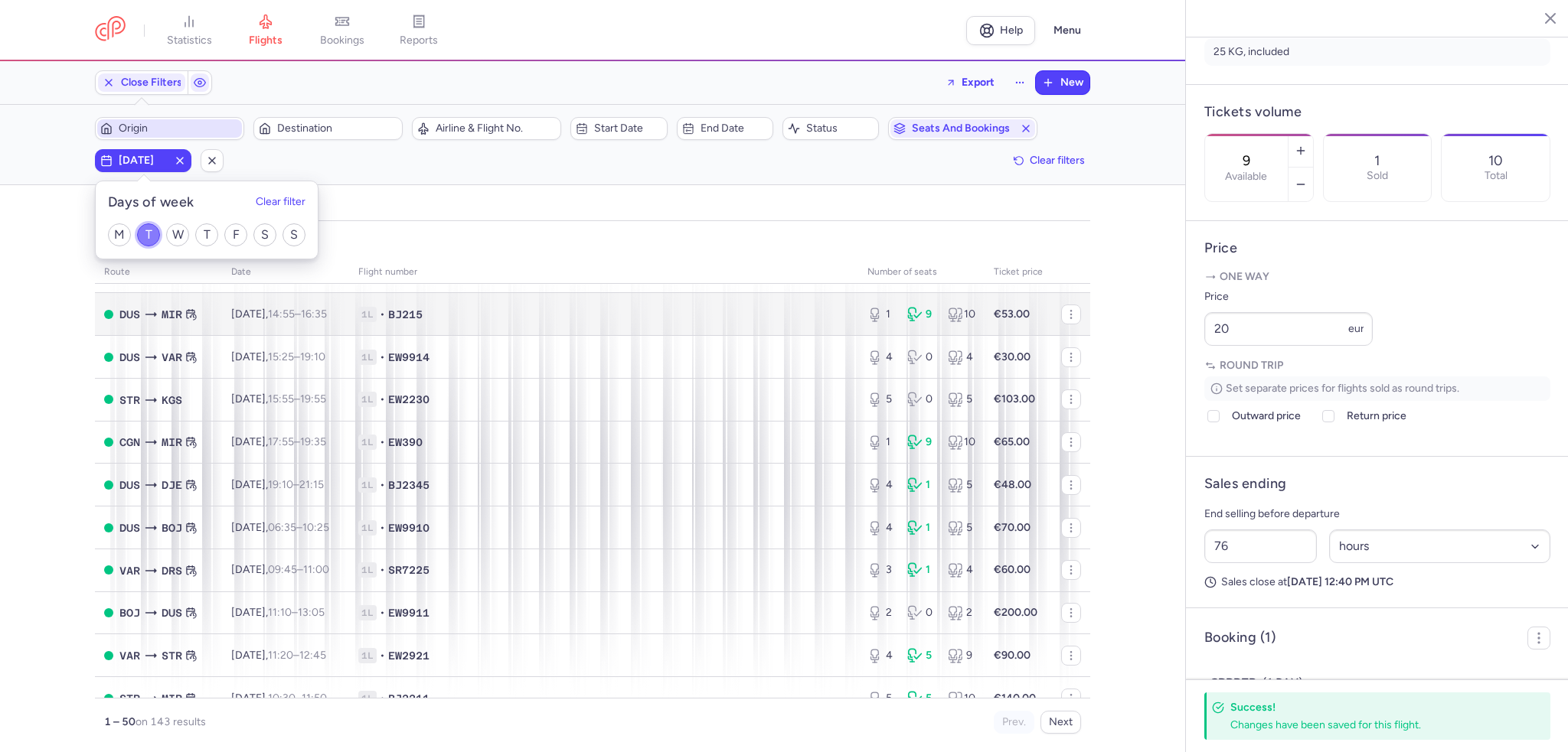
scroll to position [229, 0]
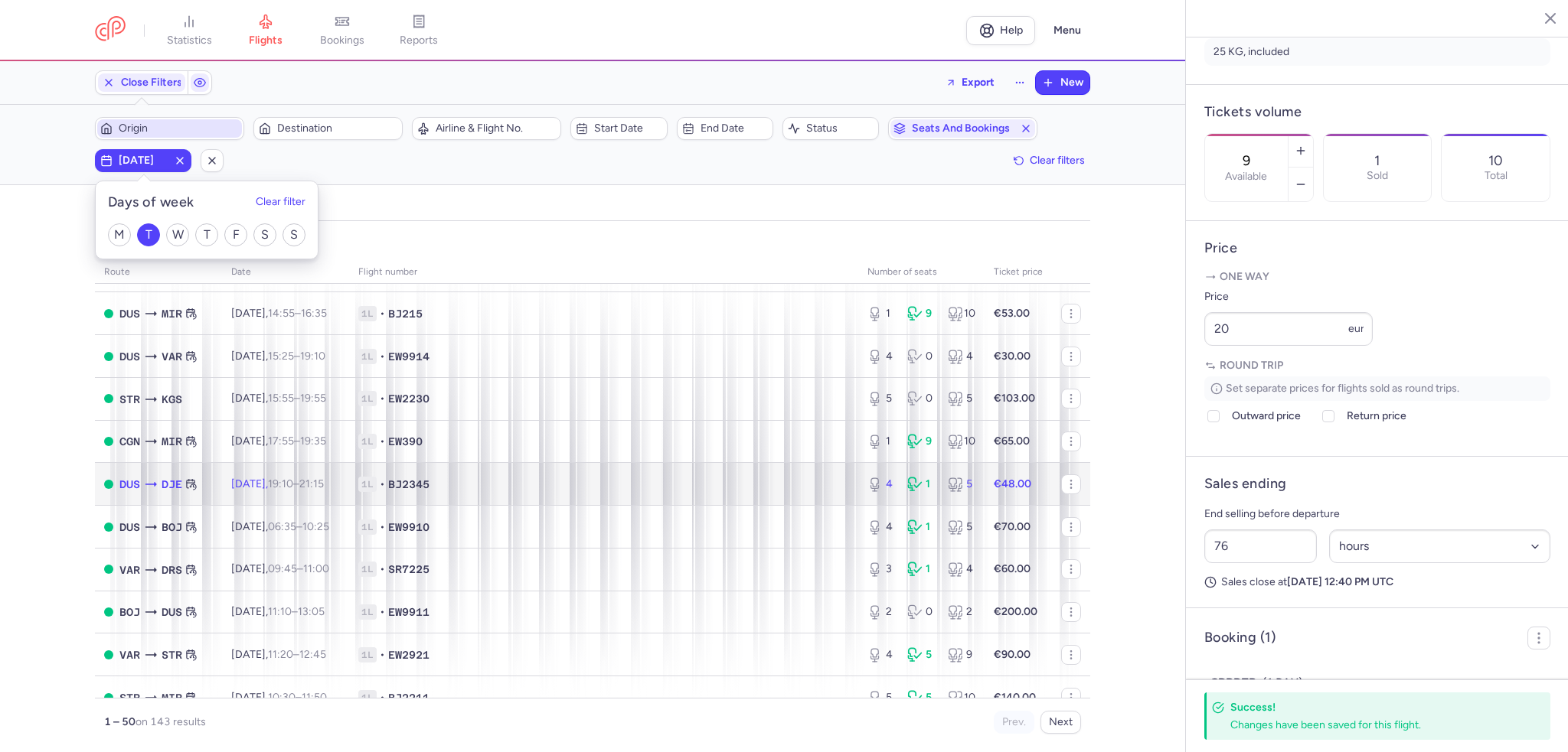
click at [558, 485] on span "1L • BJ2345" at bounding box center [603, 484] width 490 height 16
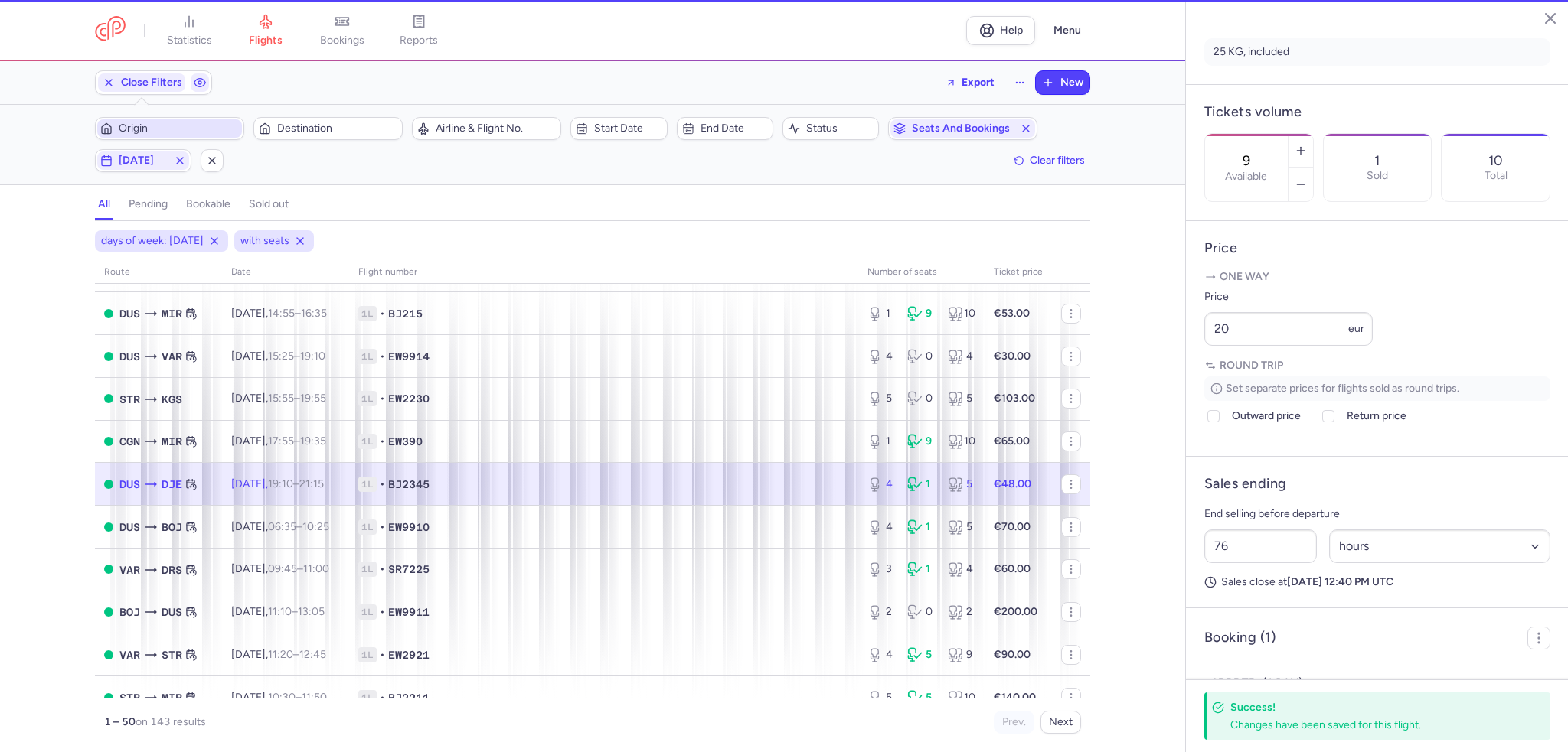
type input "4"
type input "100"
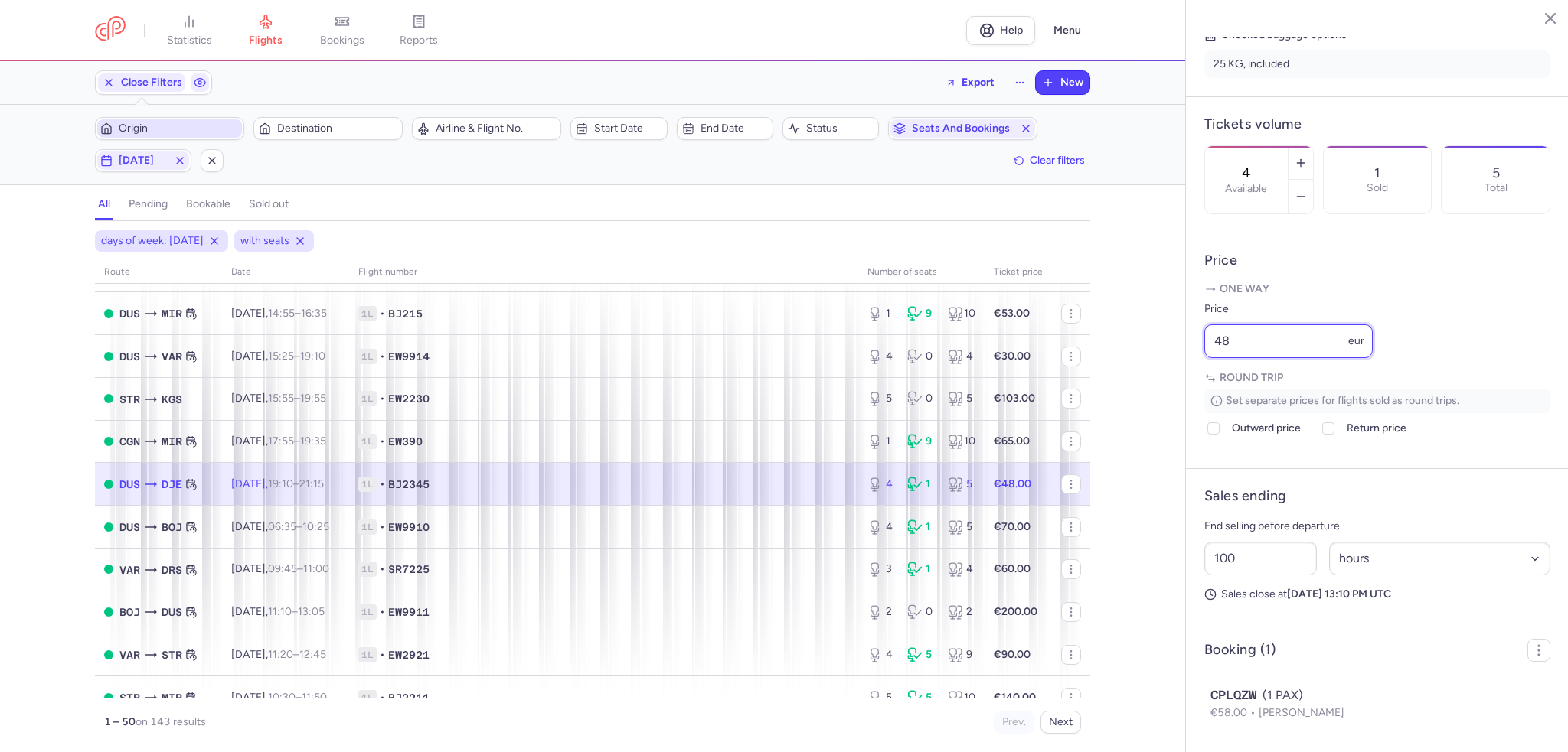
drag, startPoint x: 1200, startPoint y: 360, endPoint x: 1170, endPoint y: 356, distance: 30.3
click at [1170, 356] on div "statistics flights bookings reports Help Menu Close Filters Export New Filters …" at bounding box center [784, 376] width 1568 height 752
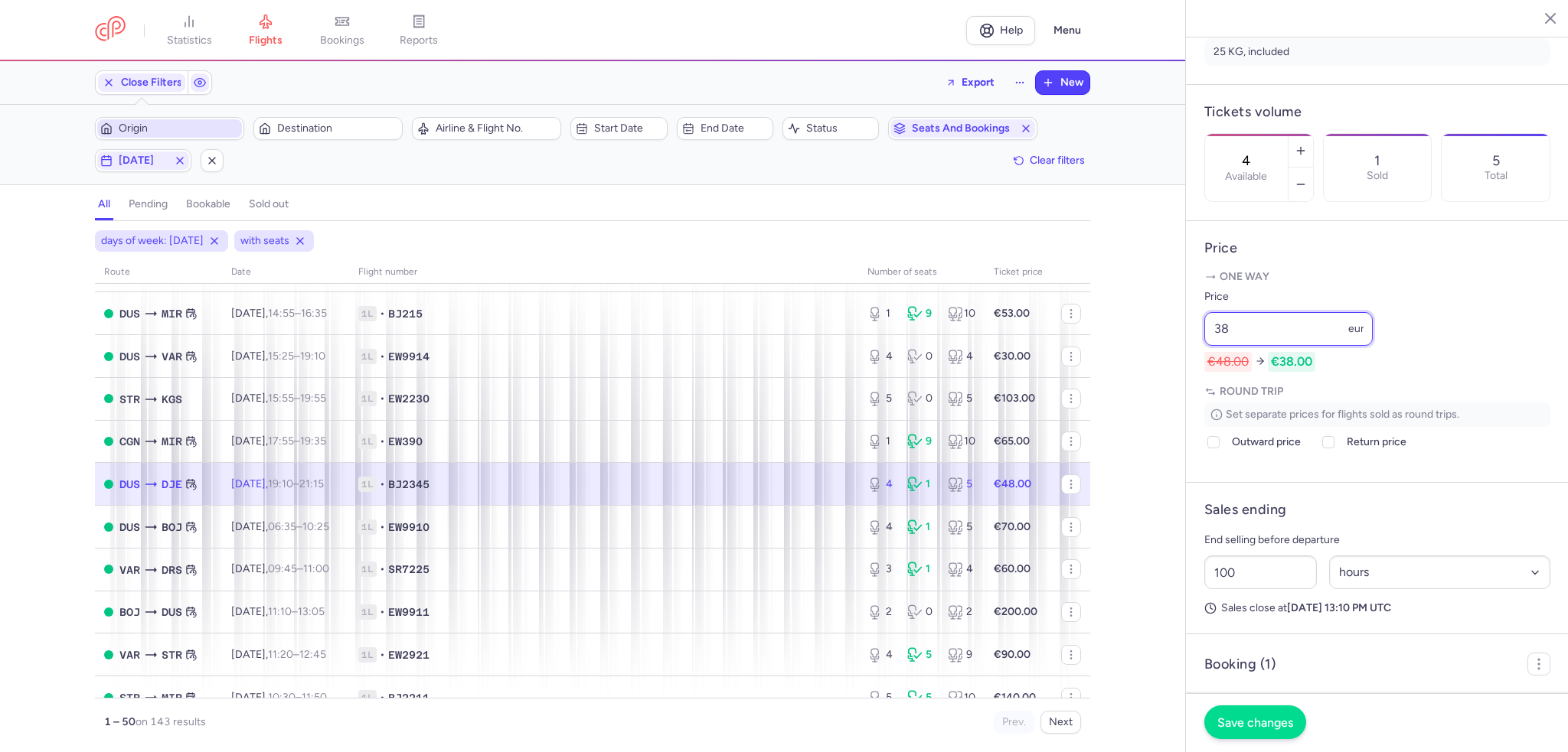
type input "38"
click at [1252, 715] on button "Save changes" at bounding box center [1255, 722] width 101 height 34
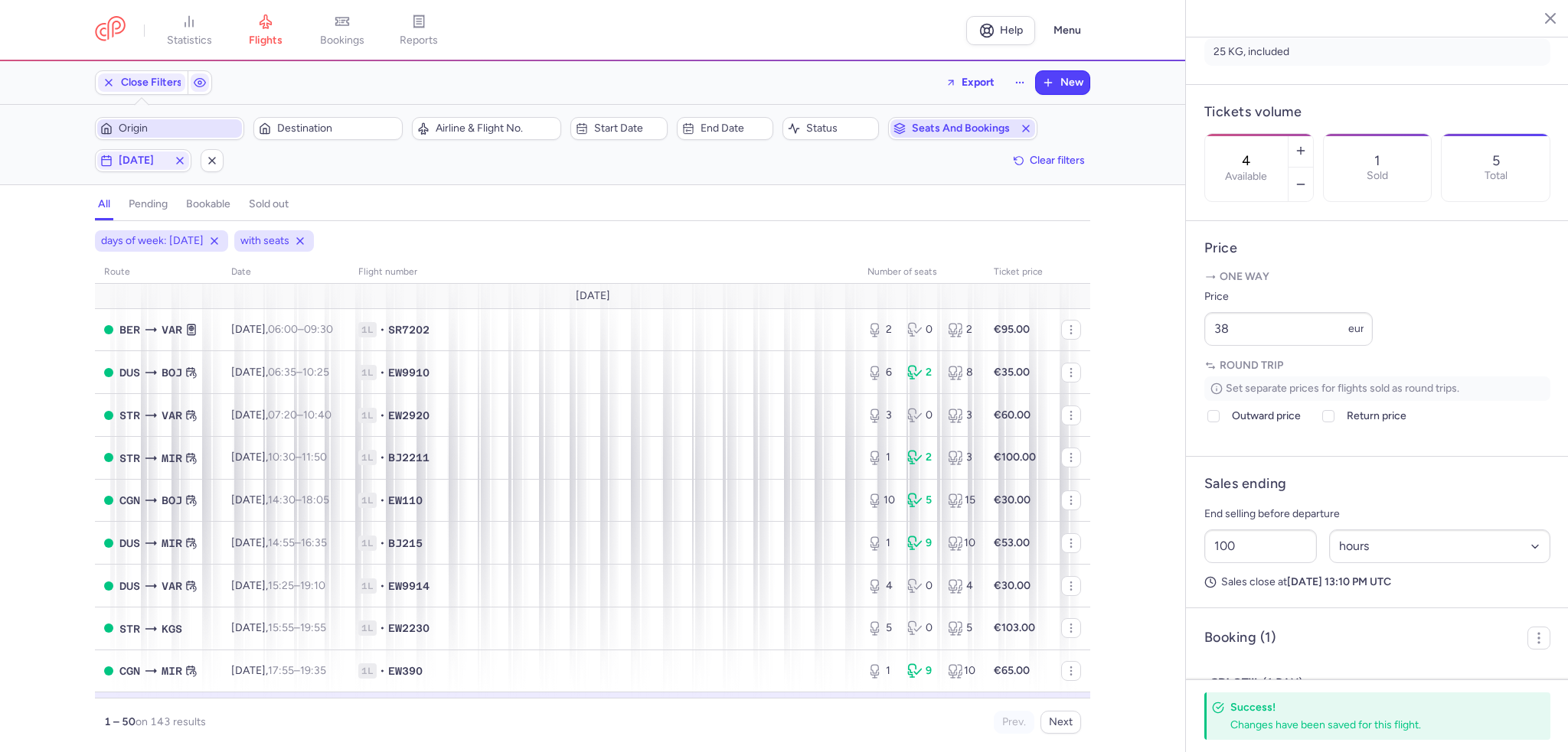
click at [1025, 131] on icon "button" at bounding box center [1026, 128] width 12 height 12
click at [178, 154] on icon "button" at bounding box center [179, 160] width 12 height 12
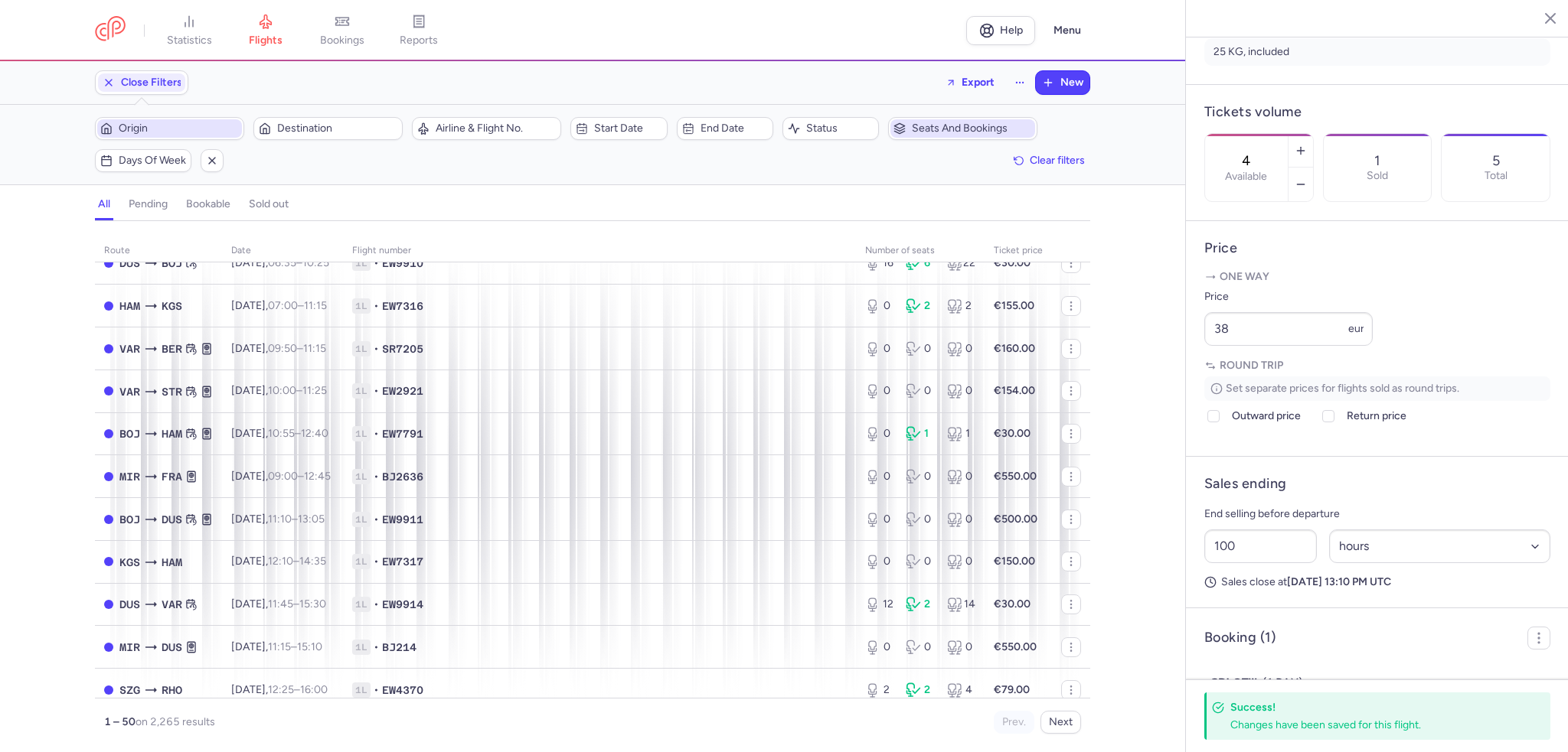
scroll to position [229, 0]
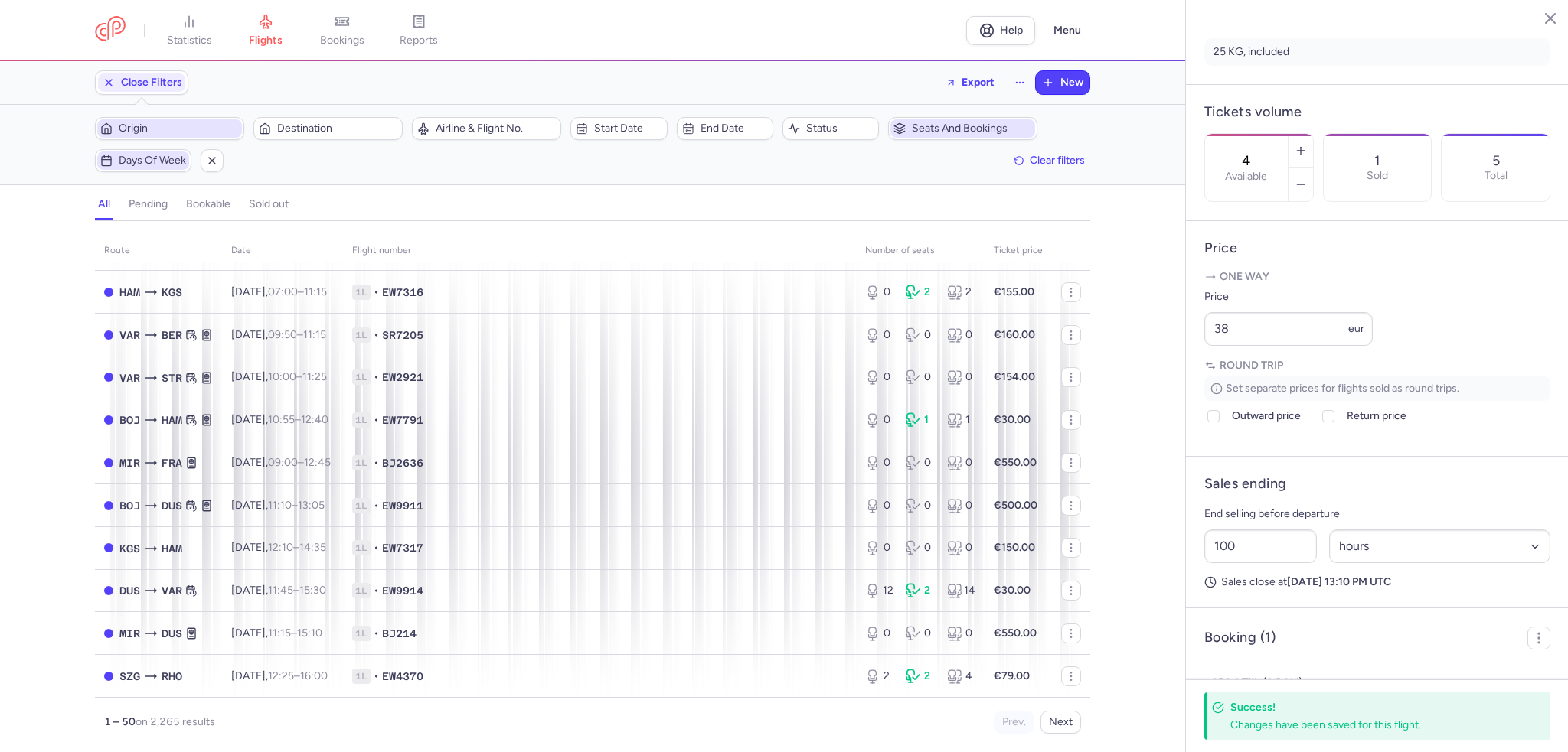
click at [150, 157] on span "Days of week" at bounding box center [153, 160] width 68 height 12
